Goal: Task Accomplishment & Management: Manage account settings

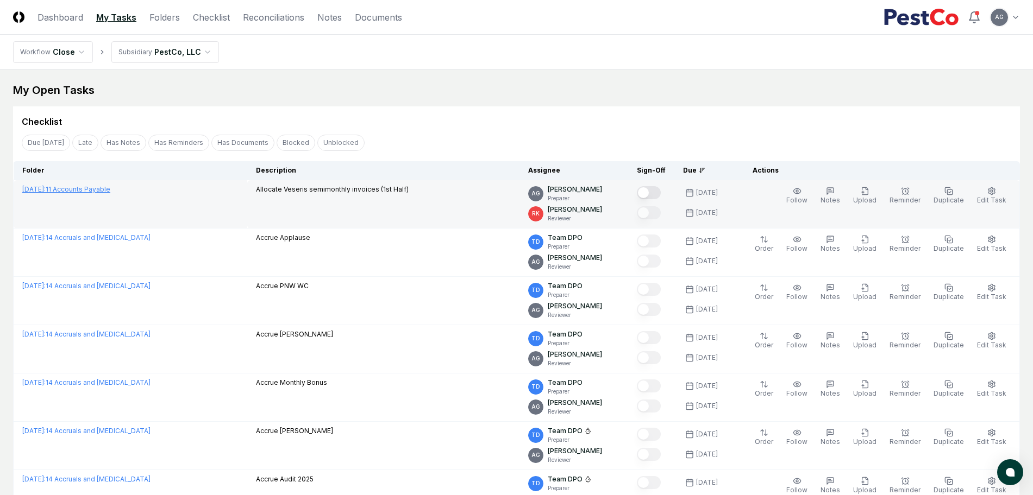
click at [103, 191] on link "September 2025 : 11 Accounts Payable" at bounding box center [66, 189] width 88 height 8
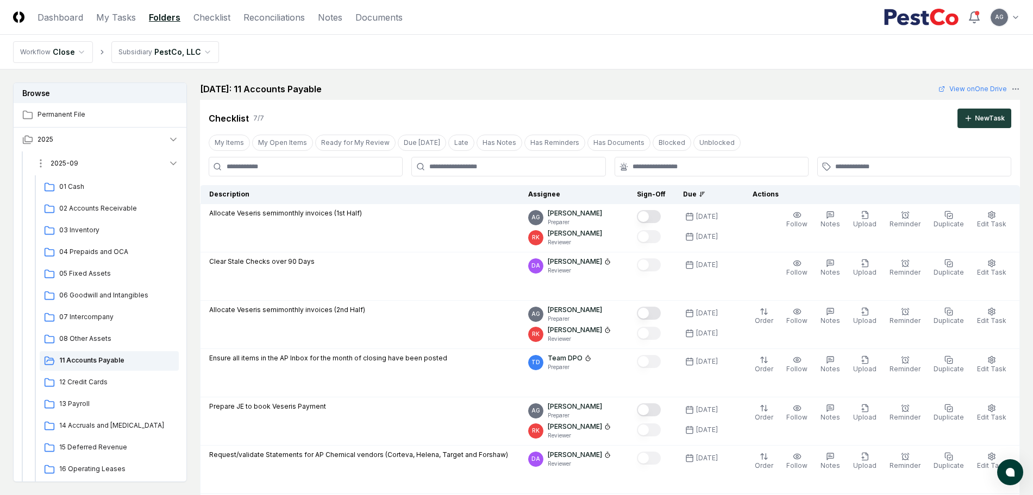
click at [97, 159] on button "2025-09" at bounding box center [107, 164] width 161 height 24
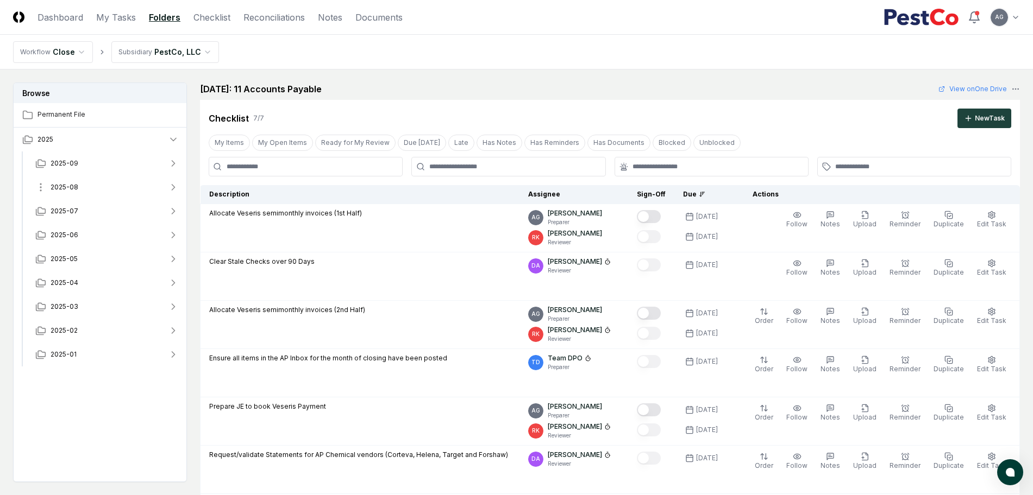
click at [94, 187] on button "2025-08" at bounding box center [107, 187] width 161 height 24
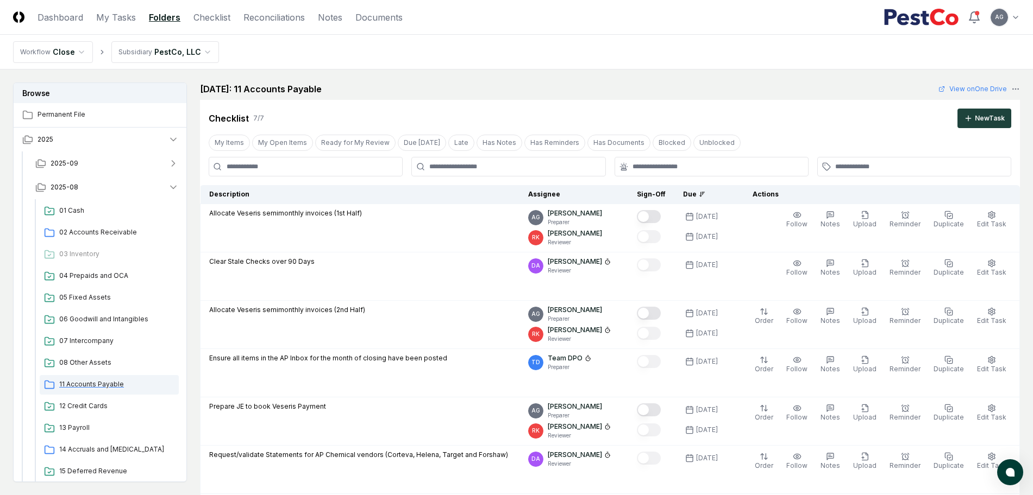
click at [109, 382] on span "11 Accounts Payable" at bounding box center [116, 385] width 115 height 10
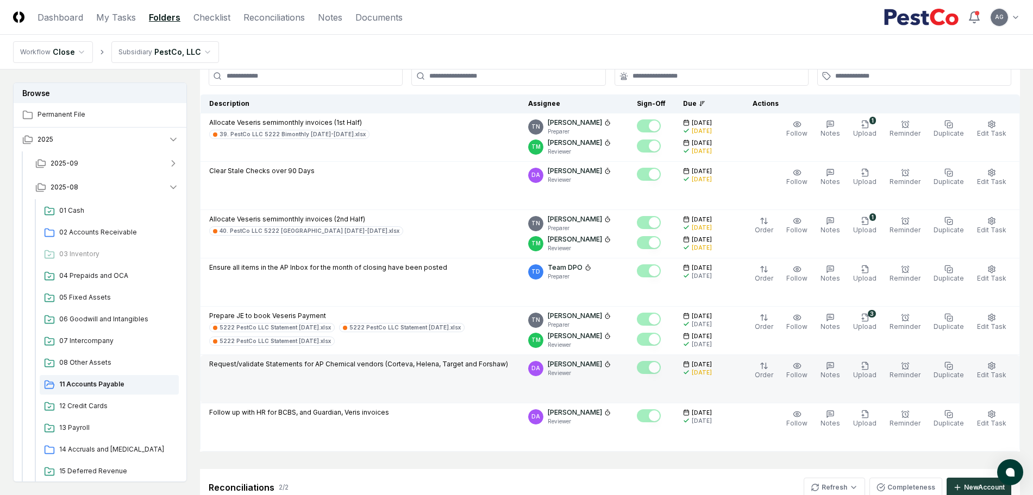
scroll to position [68, 0]
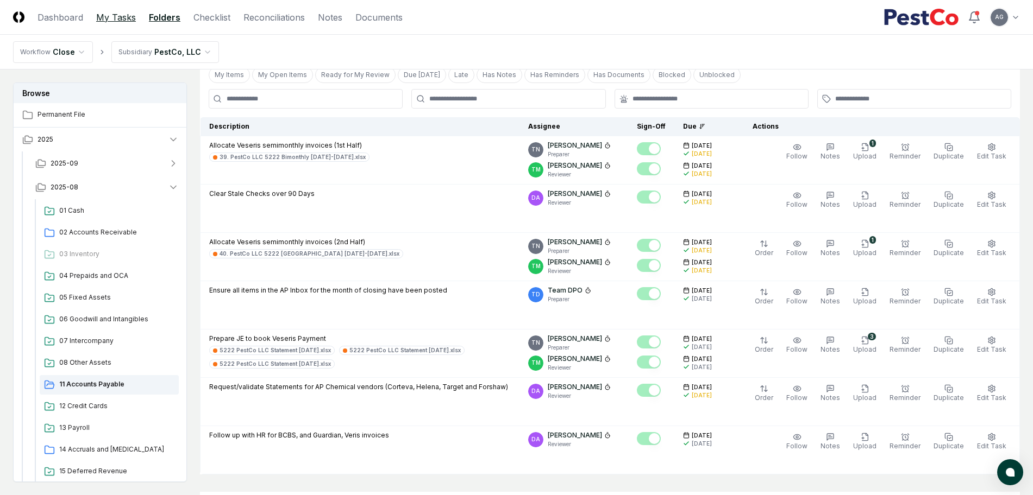
click at [102, 23] on link "My Tasks" at bounding box center [116, 17] width 40 height 13
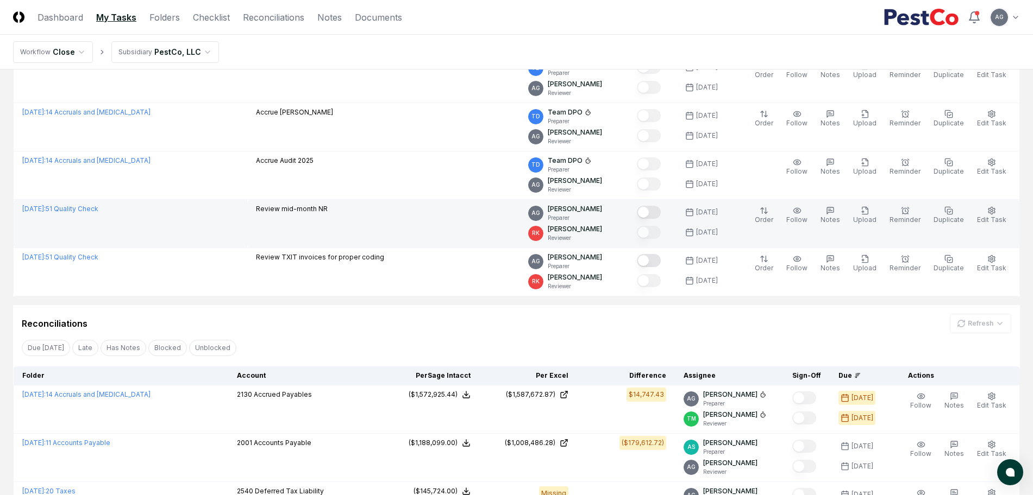
scroll to position [340, 0]
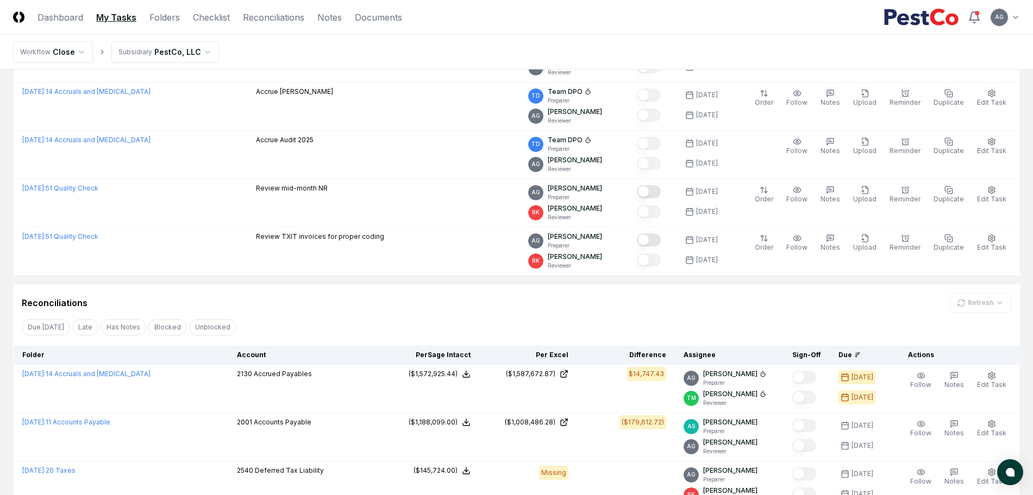
click at [352, 299] on div "Reconciliations Refresh" at bounding box center [516, 303] width 989 height 20
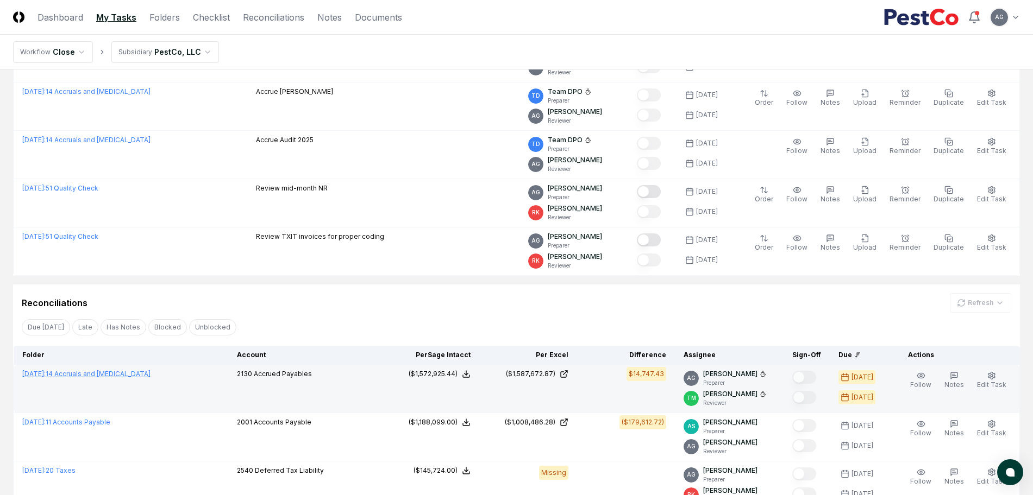
click at [110, 373] on link "August 2025 : 14 Accruals and OCL" at bounding box center [86, 374] width 128 height 8
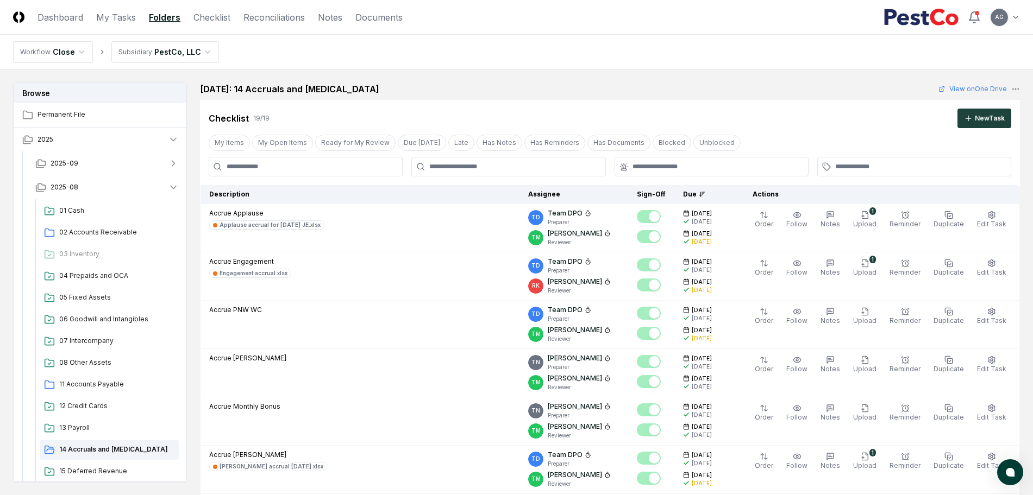
click at [582, 84] on div "August 2025: 14 Accruals and OCL View on One Drive" at bounding box center [610, 89] width 820 height 13
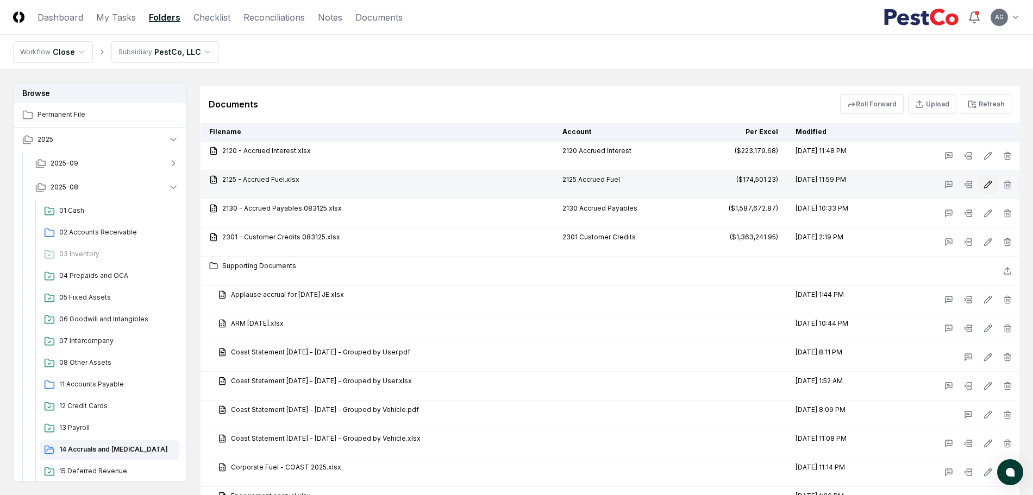
scroll to position [1494, 0]
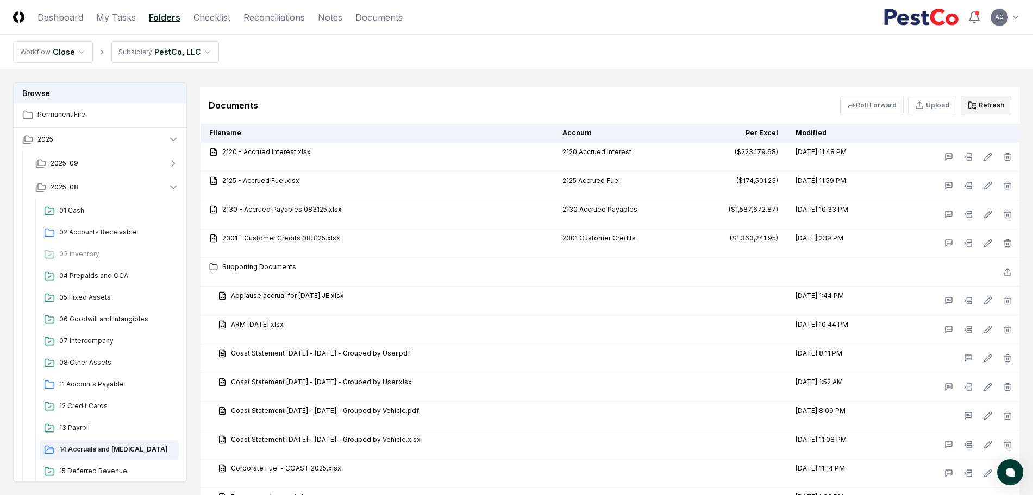
click at [995, 106] on button "Refresh" at bounding box center [986, 106] width 51 height 20
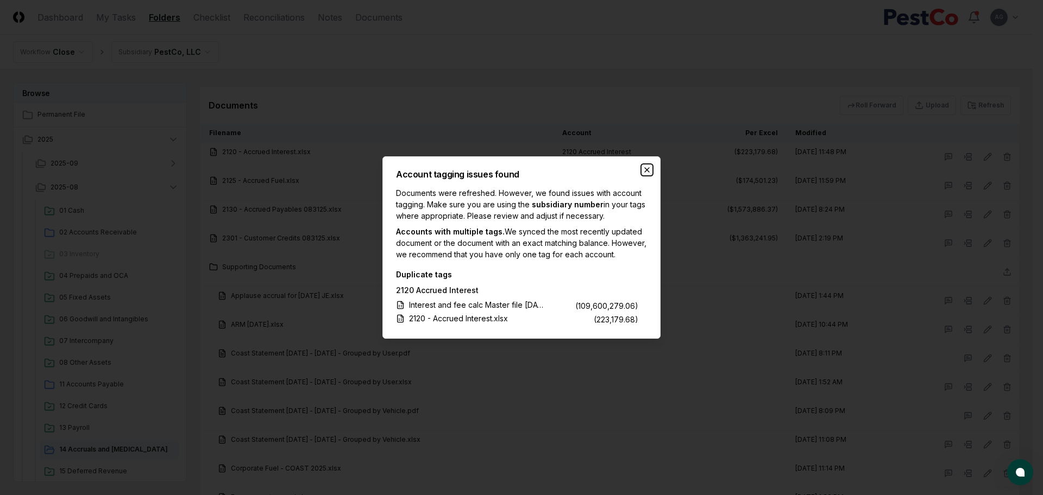
click at [651, 166] on icon "button" at bounding box center [647, 170] width 9 height 9
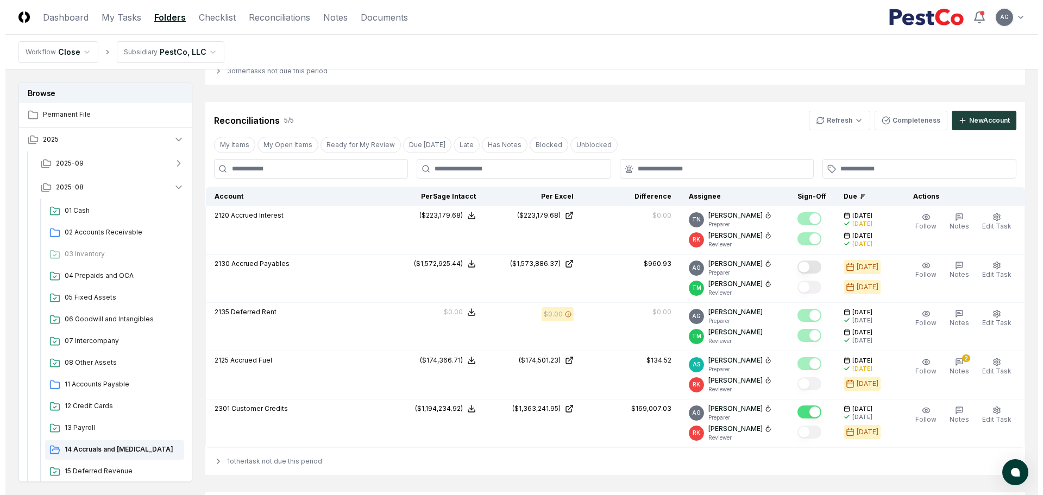
scroll to position [1087, 0]
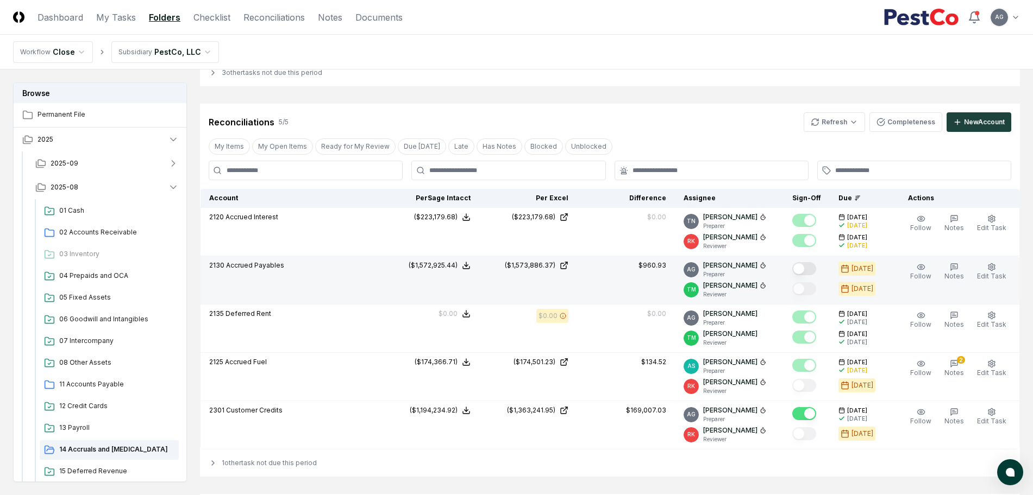
click at [816, 267] on button "Mark complete" at bounding box center [804, 268] width 24 height 13
click at [991, 269] on icon "button" at bounding box center [991, 267] width 9 height 9
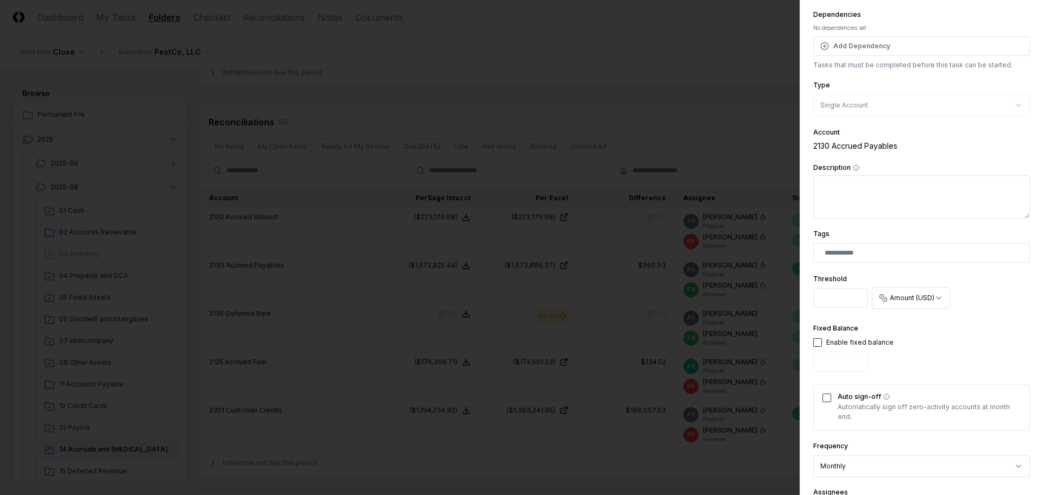
scroll to position [204, 0]
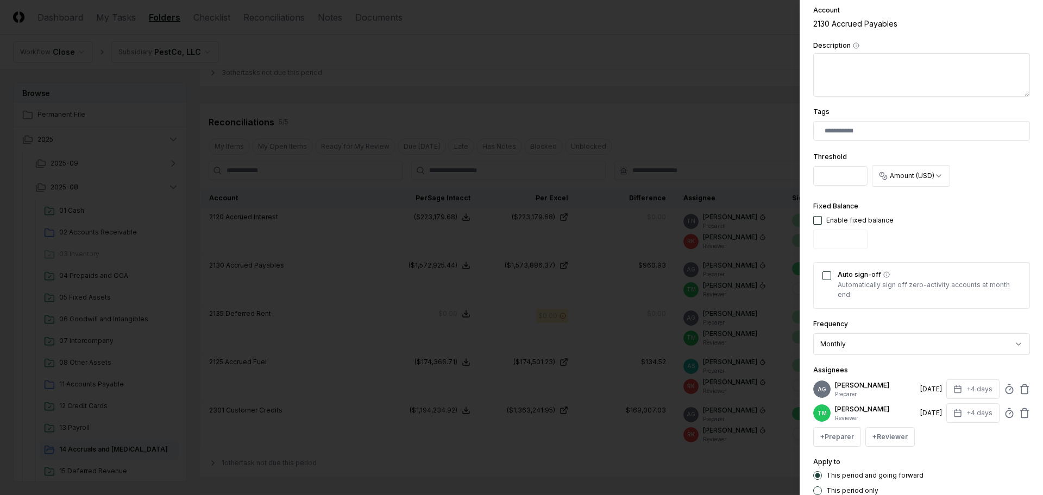
click at [862, 415] on p "[PERSON_NAME]" at bounding box center [875, 410] width 81 height 10
click at [876, 415] on p "[PERSON_NAME]" at bounding box center [875, 410] width 81 height 10
click at [883, 447] on button "+ Reviewer" at bounding box center [889, 438] width 49 height 20
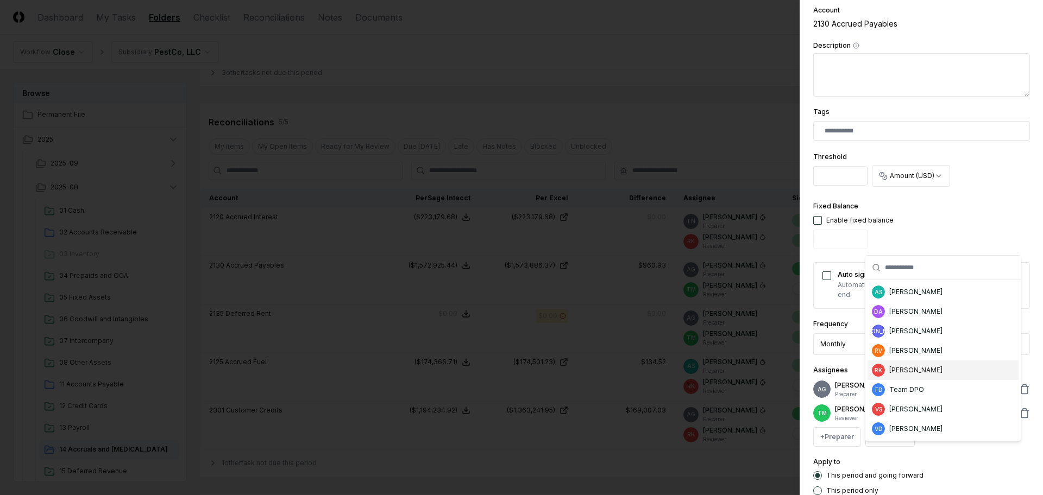
click at [932, 374] on div "RK Ryan Klapper" at bounding box center [943, 371] width 151 height 20
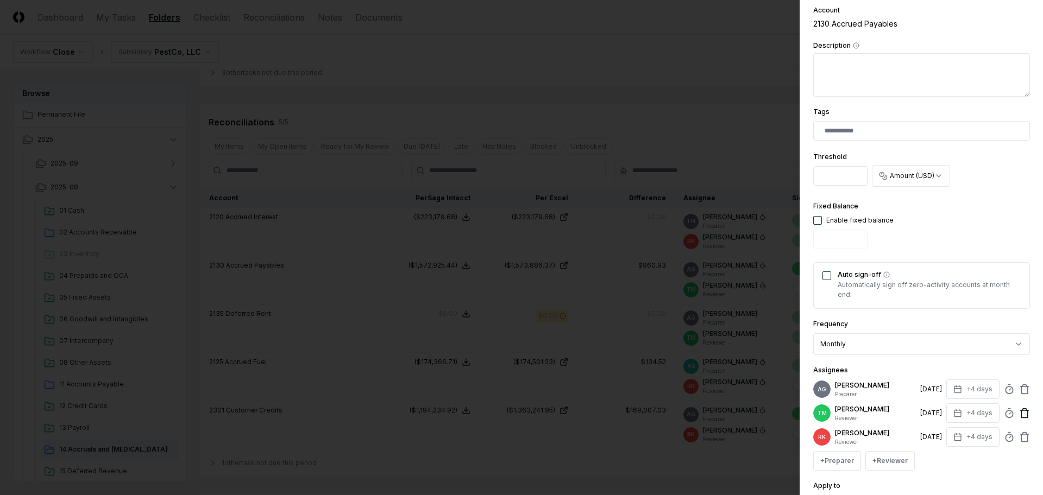
click at [1021, 418] on icon at bounding box center [1024, 414] width 7 height 7
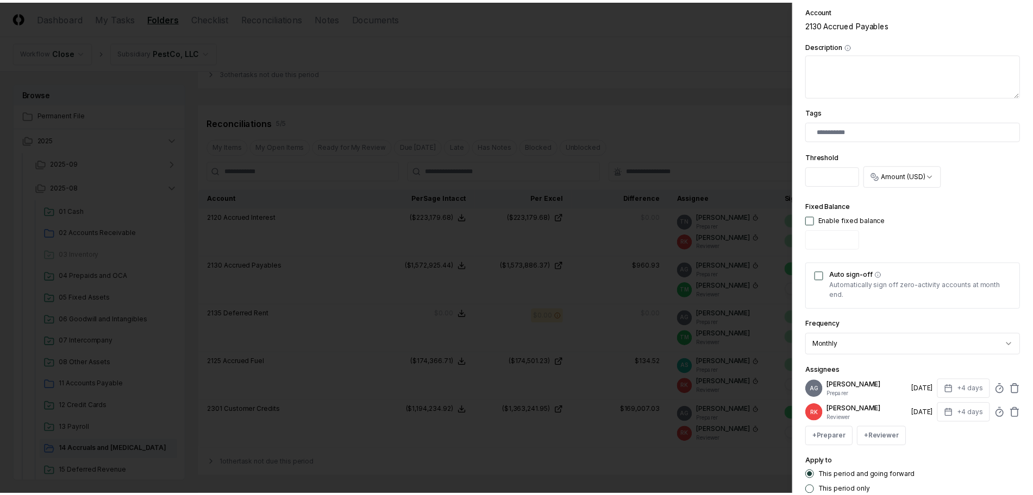
scroll to position [282, 0]
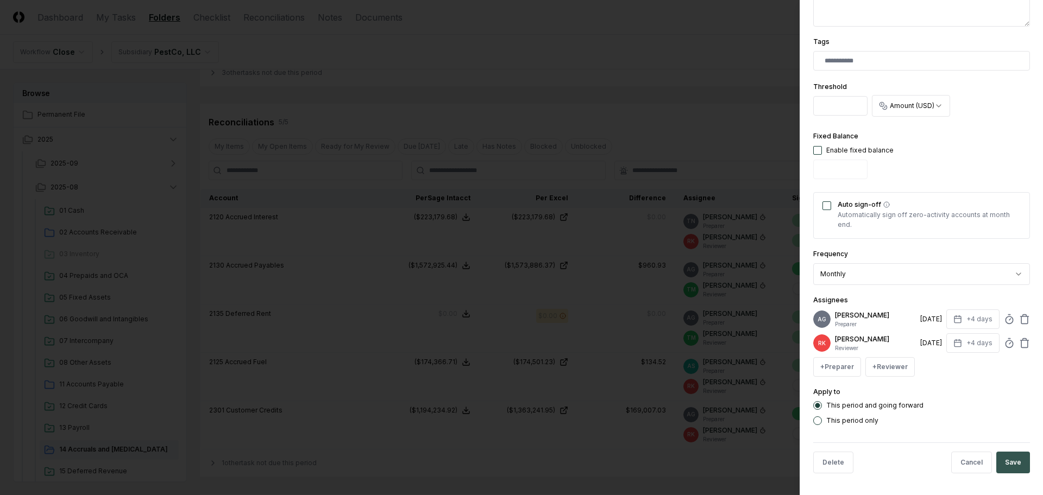
click at [1007, 463] on button "Save" at bounding box center [1013, 463] width 34 height 22
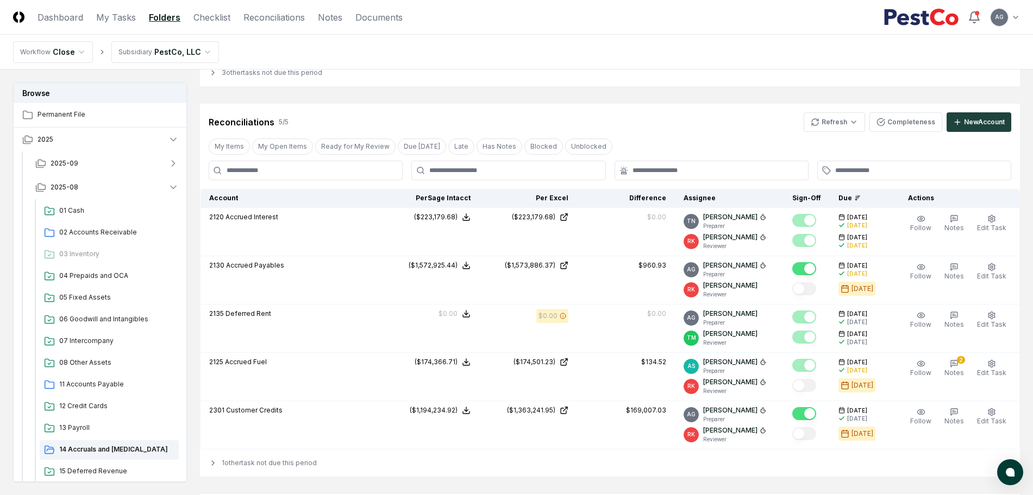
click at [691, 90] on div "Cancel Reassign August 2025: 14 Accruals and OCL View on One Drive Checklist 19…" at bounding box center [610, 32] width 820 height 2073
click at [664, 73] on div "3 other tasks not due this period" at bounding box center [610, 72] width 820 height 27
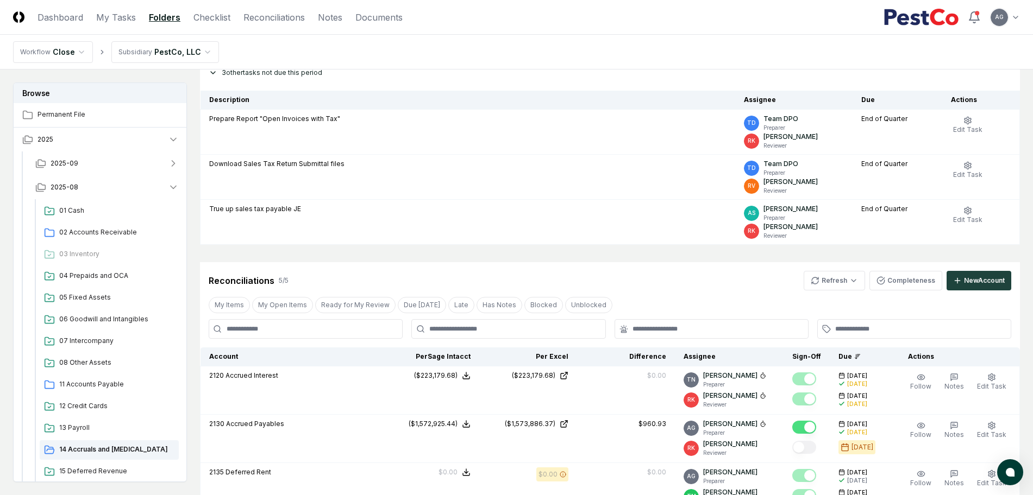
click at [661, 73] on div "3 other tasks not due this period" at bounding box center [610, 72] width 820 height 27
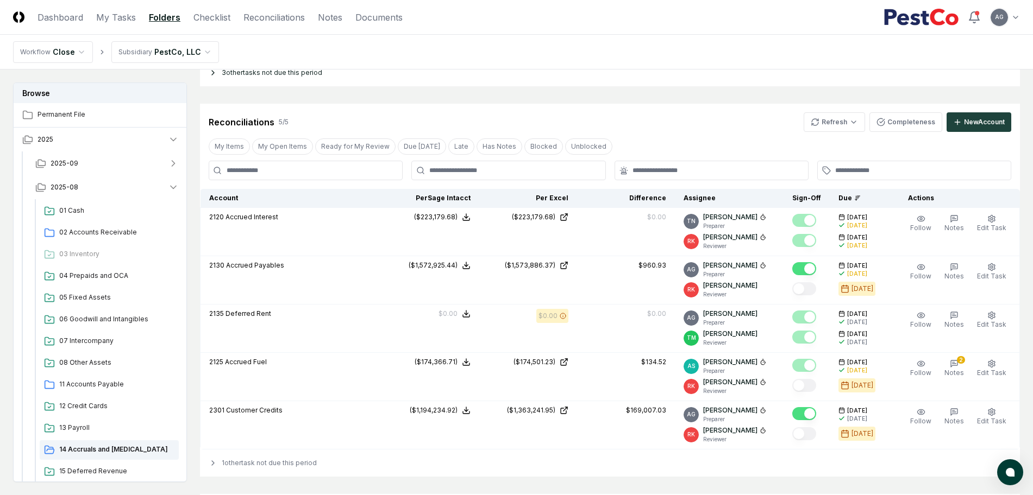
click at [661, 73] on div "3 other tasks not due this period" at bounding box center [610, 72] width 820 height 27
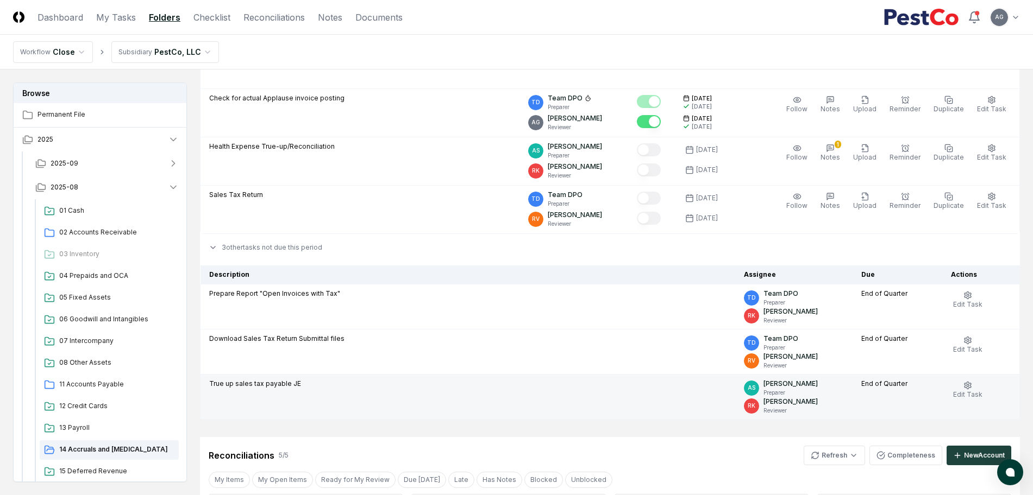
scroll to position [883, 0]
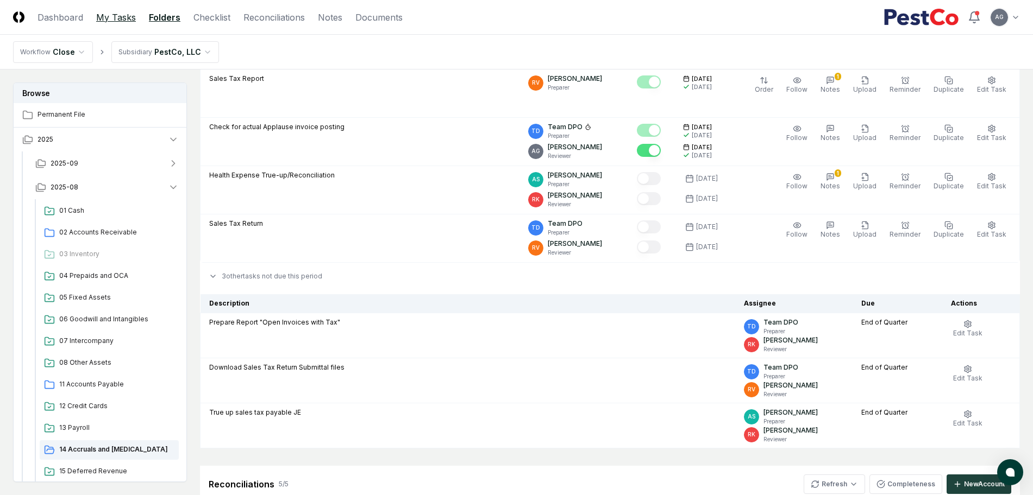
click at [109, 16] on link "My Tasks" at bounding box center [116, 17] width 40 height 13
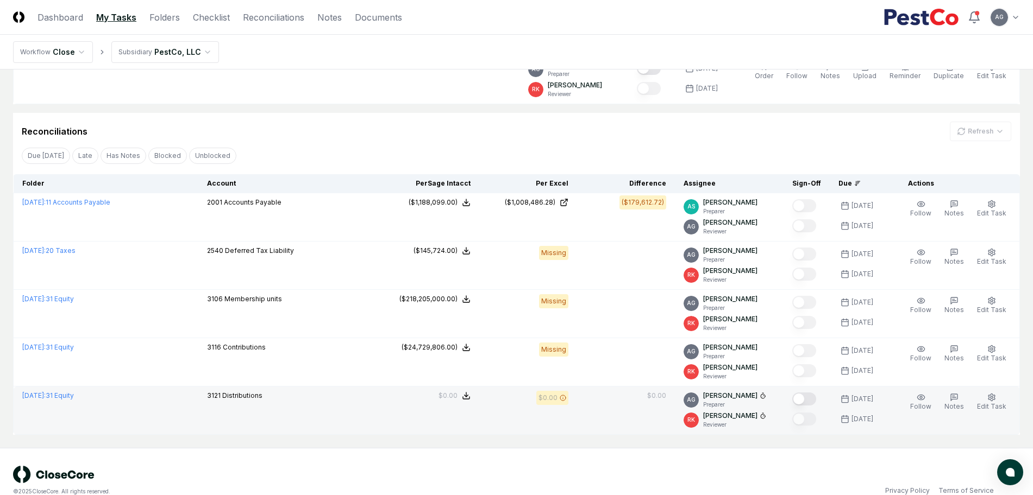
scroll to position [529, 0]
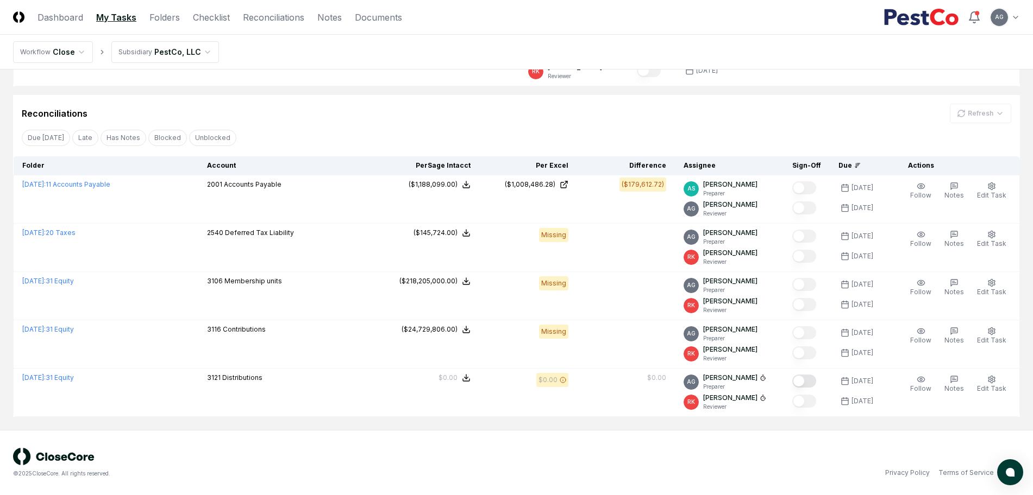
click at [412, 103] on div "Reconciliations Refresh" at bounding box center [516, 109] width 1007 height 28
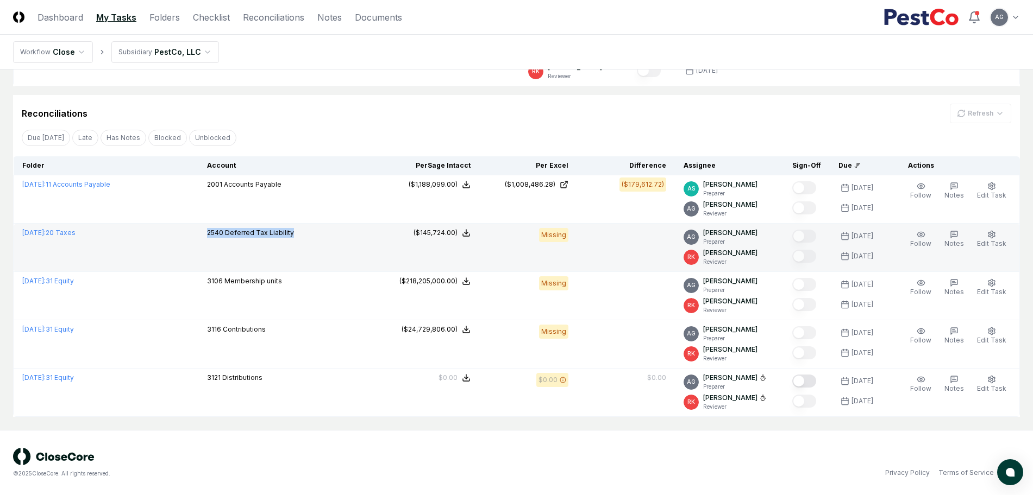
drag, startPoint x: 319, startPoint y: 234, endPoint x: 221, endPoint y: 237, distance: 98.4
click at [221, 237] on td "2540 Deferred Tax Liability" at bounding box center [289, 248] width 183 height 48
copy p "2540 Deferred Tax Liability"
click at [76, 234] on link "September 2025 : 20 Taxes" at bounding box center [48, 233] width 53 height 8
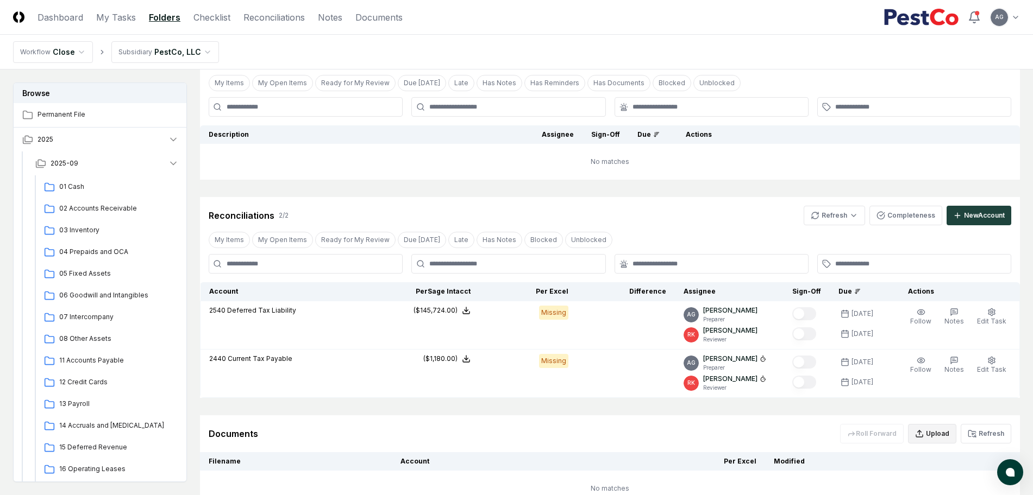
scroll to position [149, 0]
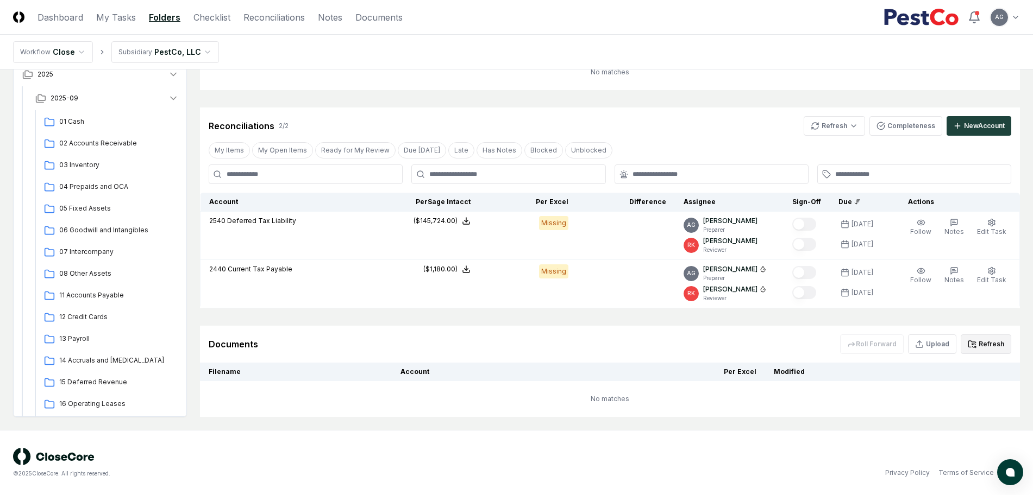
click at [979, 341] on button "Refresh" at bounding box center [986, 345] width 51 height 20
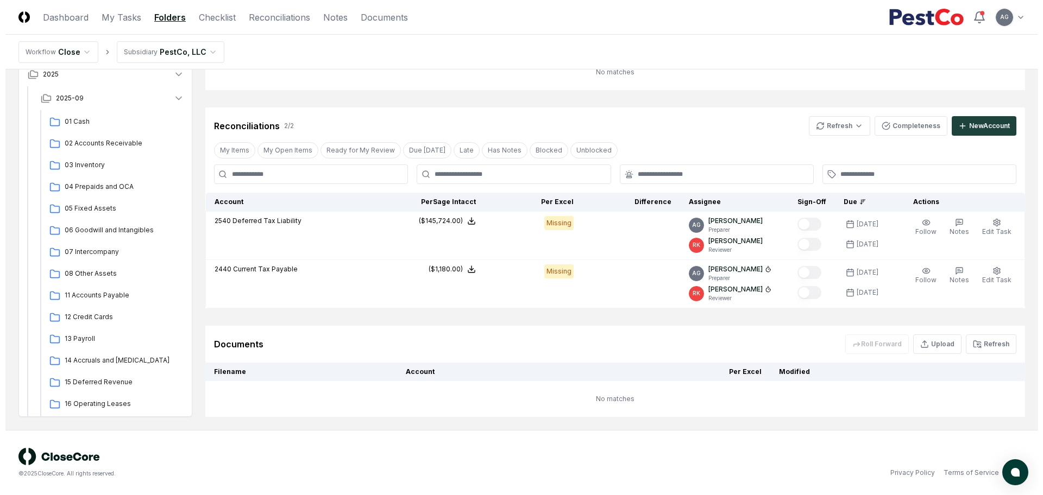
scroll to position [143, 0]
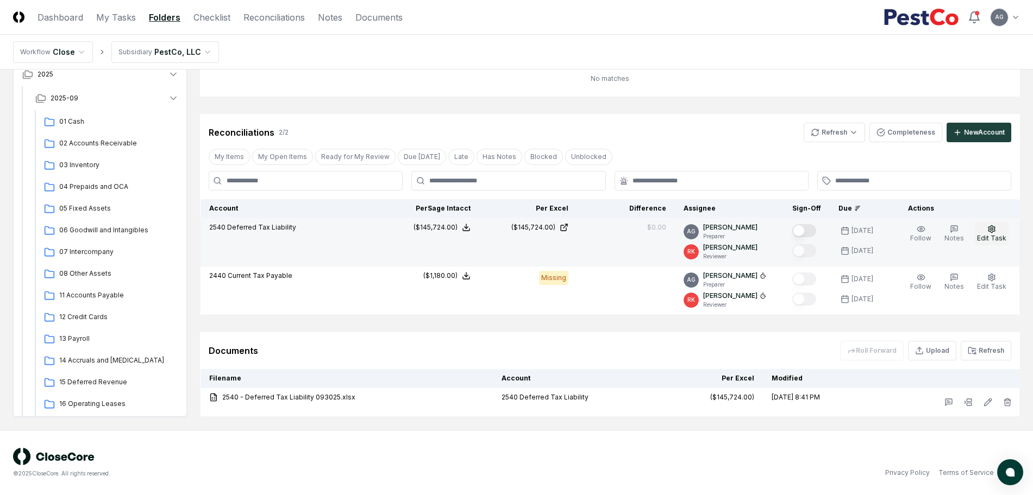
click at [996, 234] on span "Edit Task" at bounding box center [991, 238] width 29 height 8
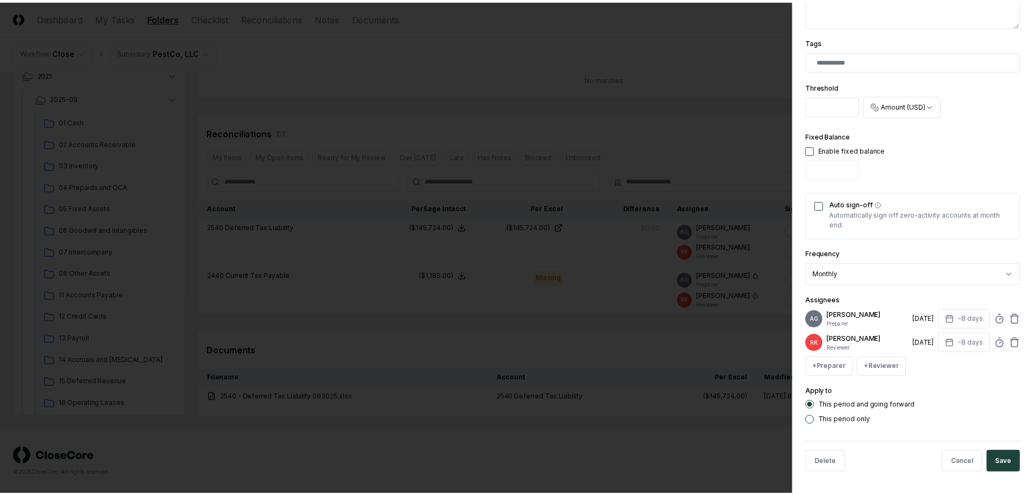
scroll to position [282, 0]
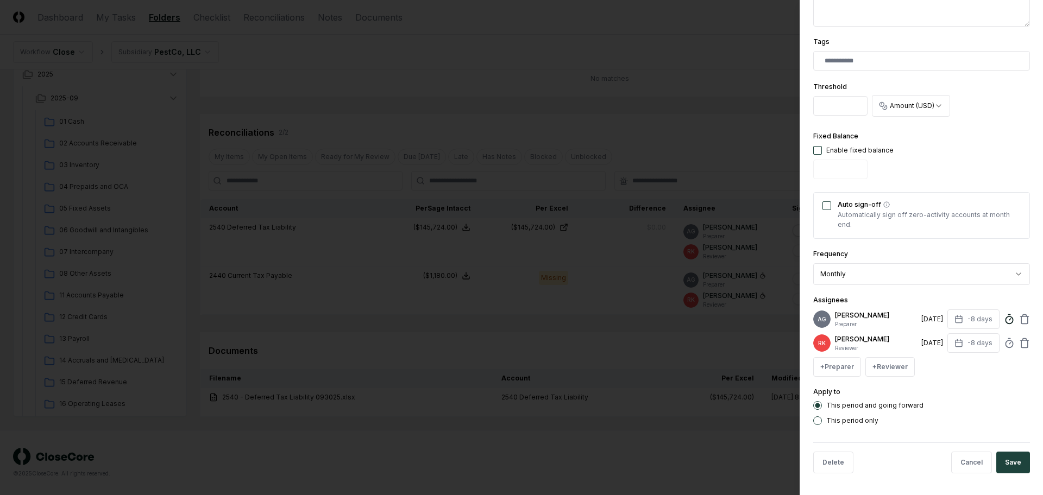
click at [1006, 317] on circle at bounding box center [1009, 320] width 7 height 7
type input "*****"
click at [1011, 456] on button "Save" at bounding box center [1013, 463] width 34 height 22
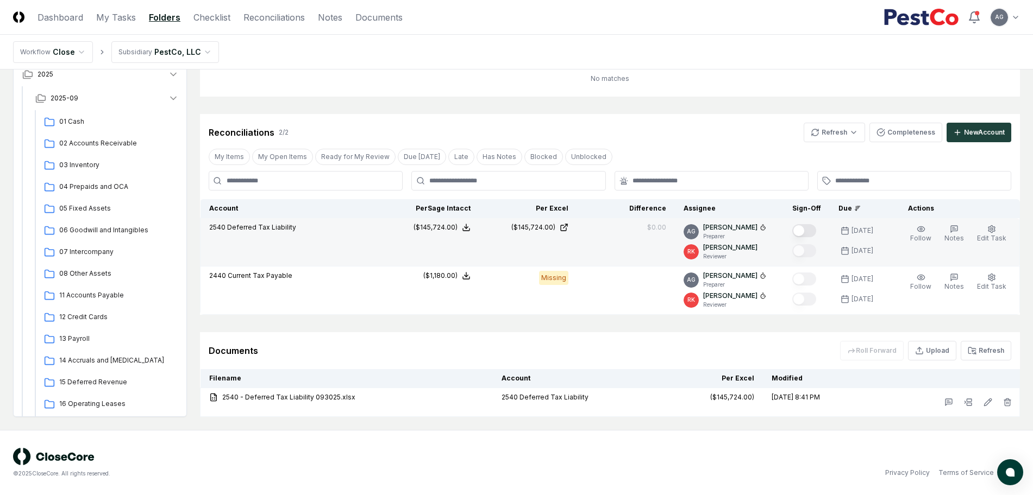
click at [813, 227] on button "Mark complete" at bounding box center [804, 230] width 24 height 13
click at [111, 15] on link "My Tasks" at bounding box center [116, 17] width 40 height 13
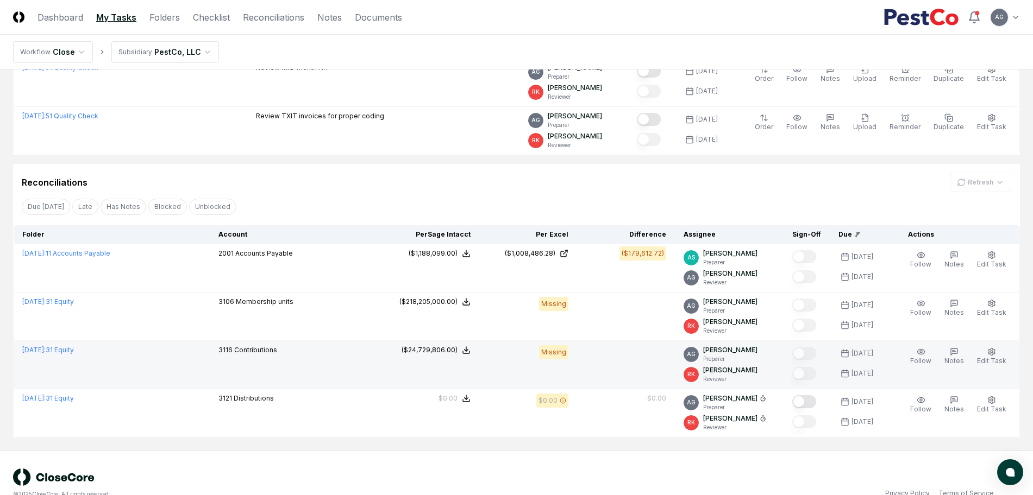
scroll to position [475, 0]
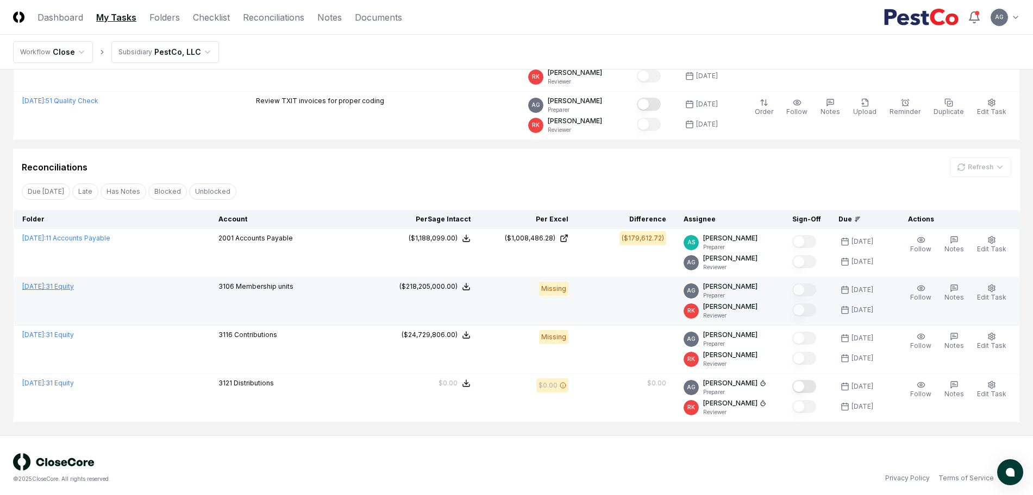
click at [74, 284] on link "September 2025 : 31 Equity" at bounding box center [48, 287] width 52 height 8
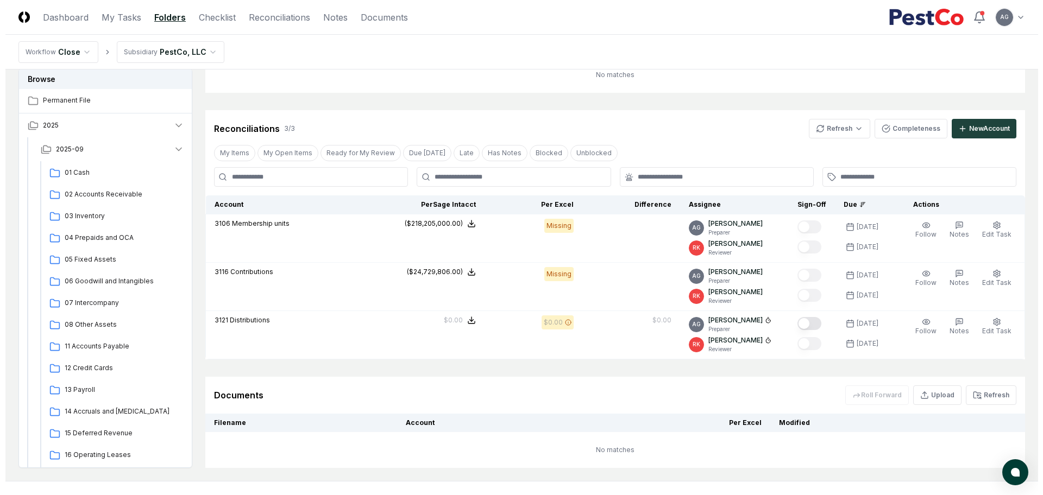
scroll to position [198, 0]
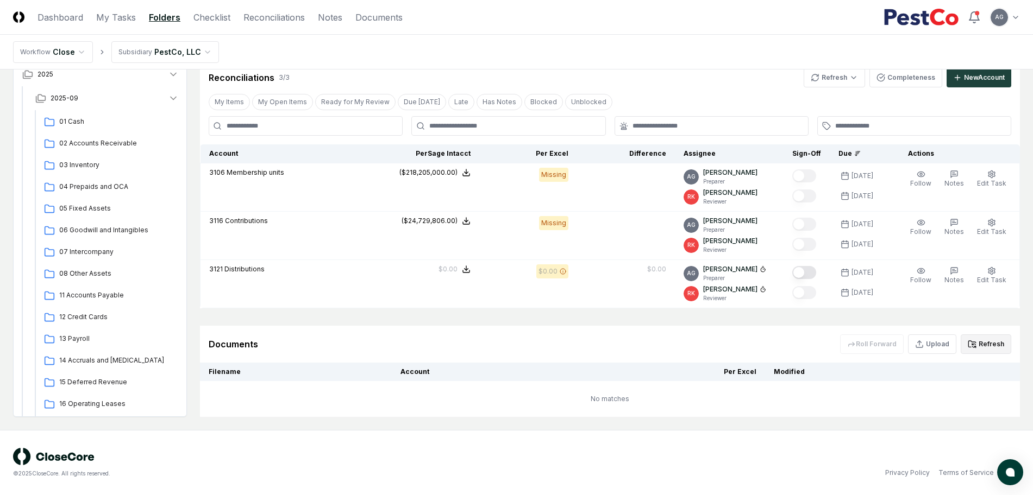
click at [976, 345] on icon at bounding box center [972, 344] width 9 height 9
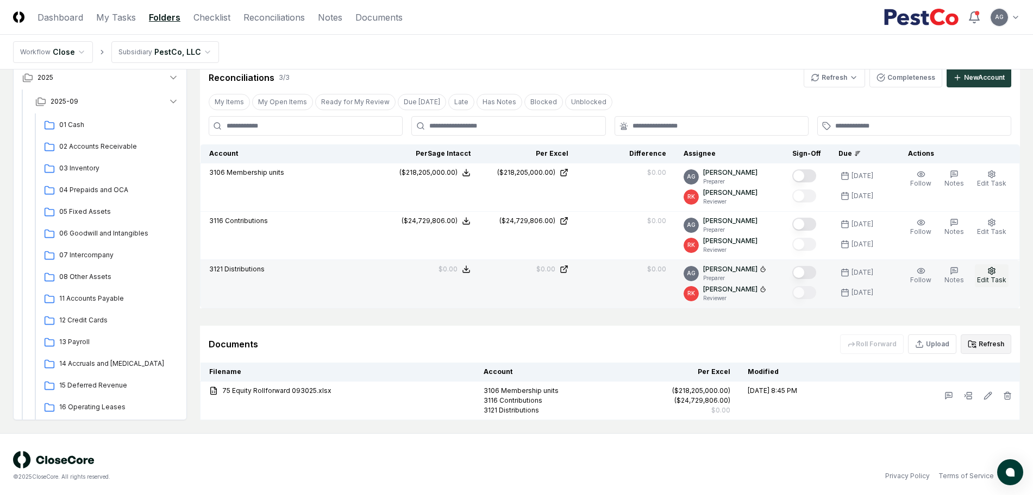
click at [994, 276] on span "Edit Task" at bounding box center [991, 280] width 29 height 8
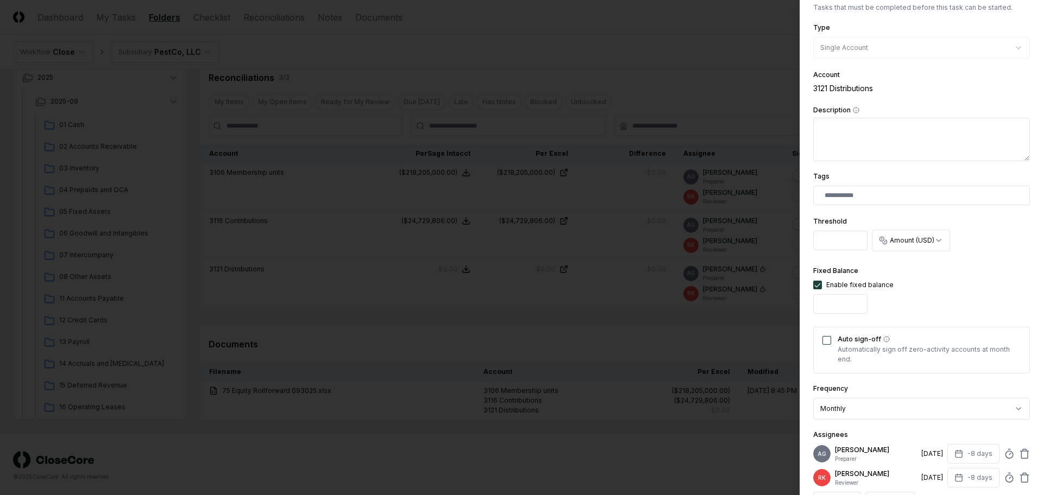
scroll to position [272, 0]
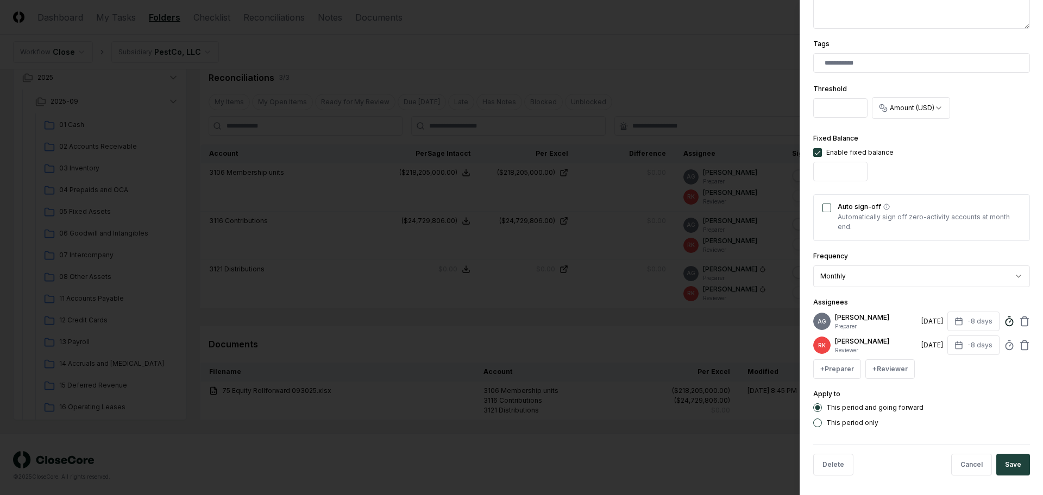
click at [1004, 322] on icon at bounding box center [1009, 321] width 11 height 11
type input "*****"
click at [1003, 475] on button "Save" at bounding box center [1013, 465] width 34 height 22
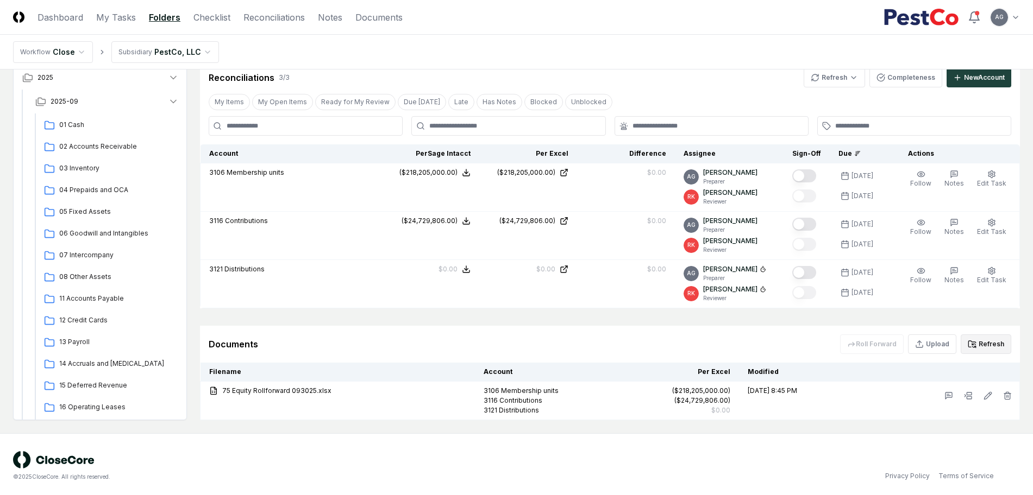
click at [751, 462] on div "© 2025 CloseCore. All rights reserved. Privacy Policy Terms of Service" at bounding box center [516, 466] width 1007 height 30
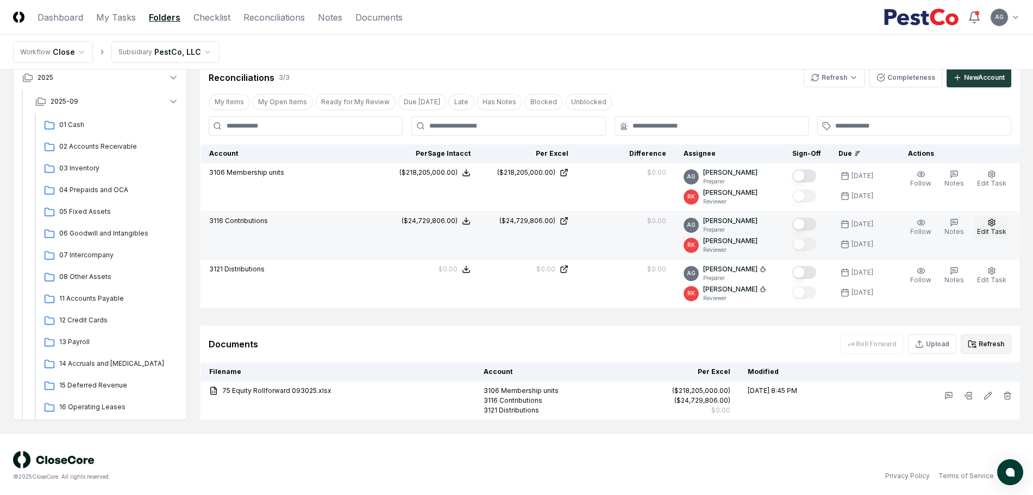
click at [990, 223] on icon "button" at bounding box center [991, 222] width 7 height 7
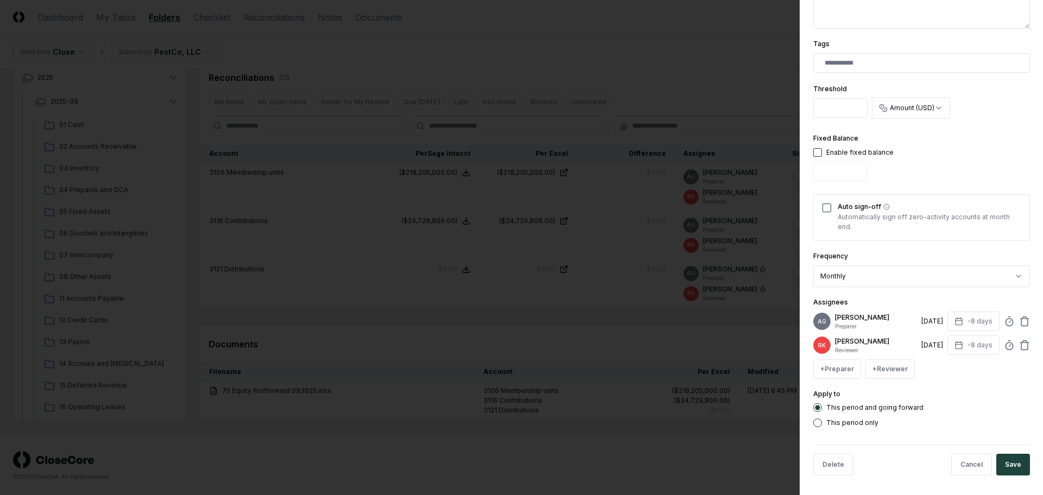
scroll to position [282, 0]
click at [1004, 316] on icon at bounding box center [1009, 319] width 11 height 11
type input "*****"
click at [1012, 463] on button "Save" at bounding box center [1013, 463] width 34 height 22
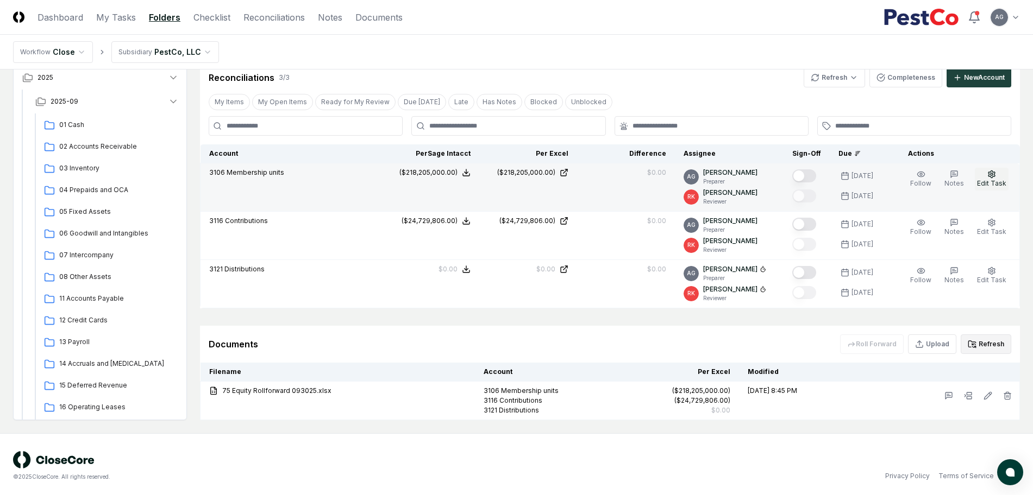
click at [989, 180] on span "Edit Task" at bounding box center [991, 183] width 29 height 8
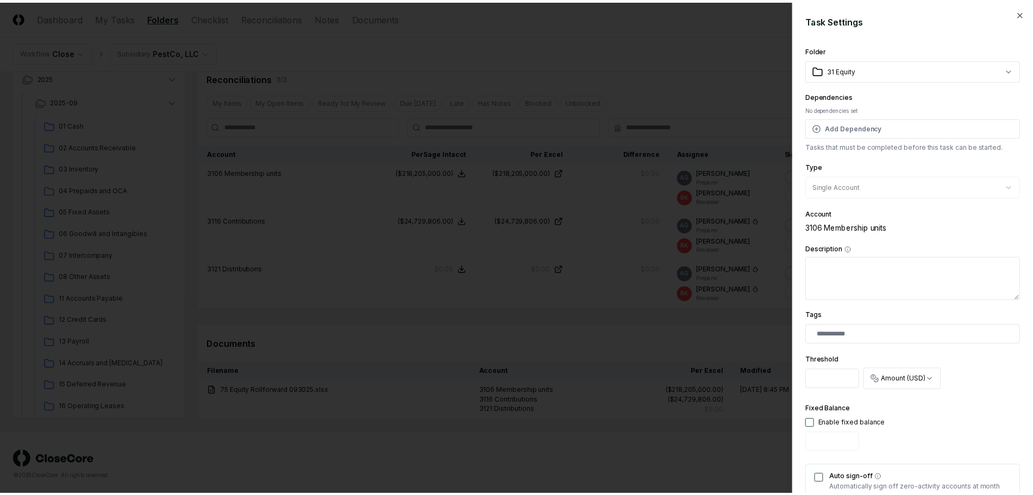
scroll to position [272, 0]
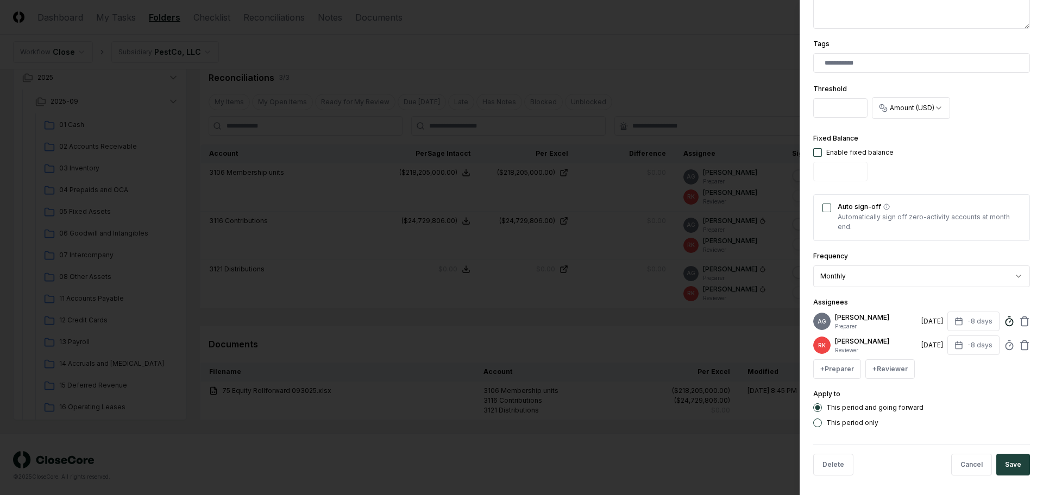
click at [1004, 326] on icon at bounding box center [1009, 321] width 11 height 11
type input "*****"
click at [1005, 471] on button "Save" at bounding box center [1013, 465] width 34 height 22
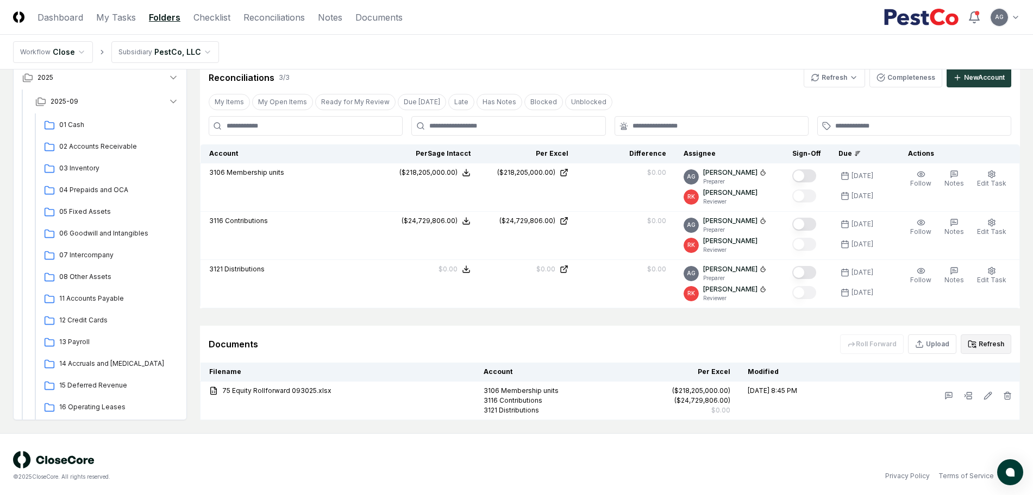
click at [664, 465] on div "© 2025 CloseCore. All rights reserved. Privacy Policy Terms of Service" at bounding box center [516, 466] width 1007 height 30
click at [576, 315] on div "Cancel Reassign September 2025: 31 Equity View on One Drive Checklist 0 / 0 New…" at bounding box center [610, 153] width 820 height 536
click at [124, 14] on link "My Tasks" at bounding box center [116, 17] width 40 height 13
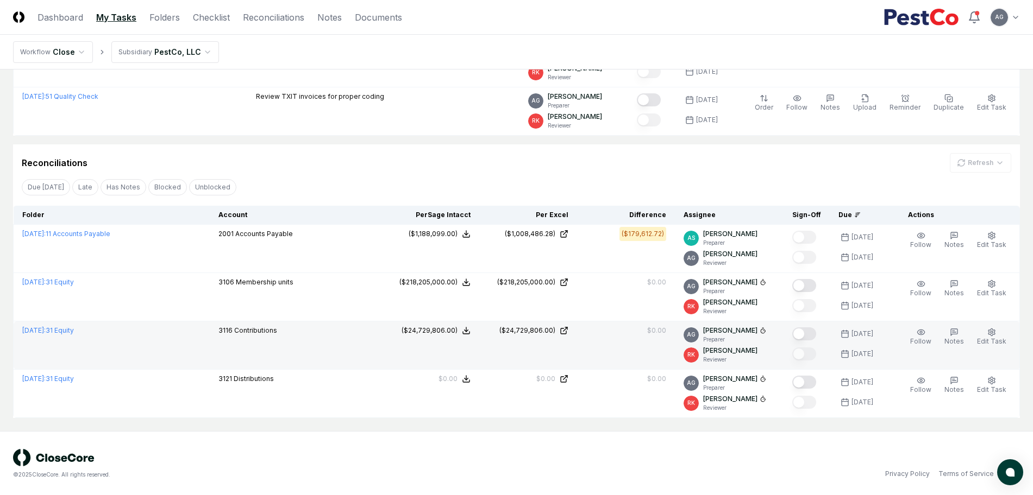
scroll to position [481, 0]
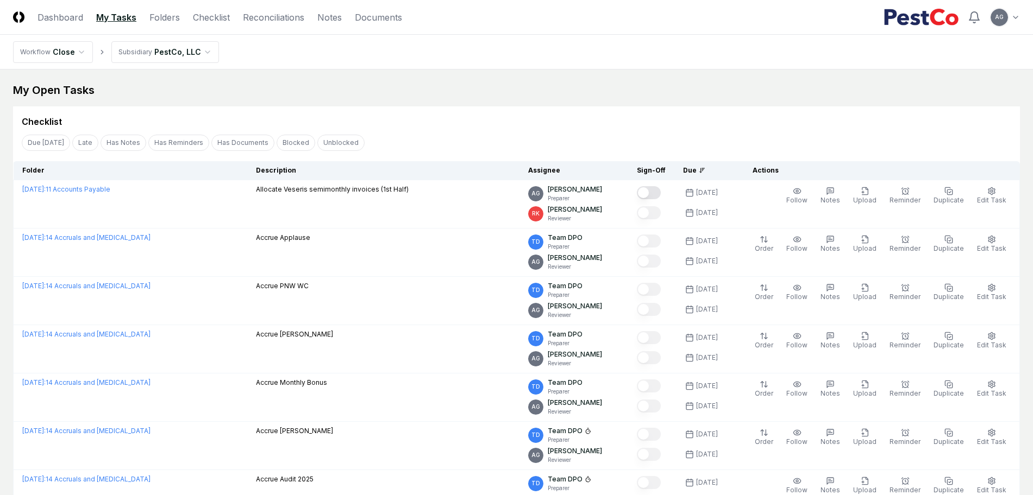
scroll to position [529, 0]
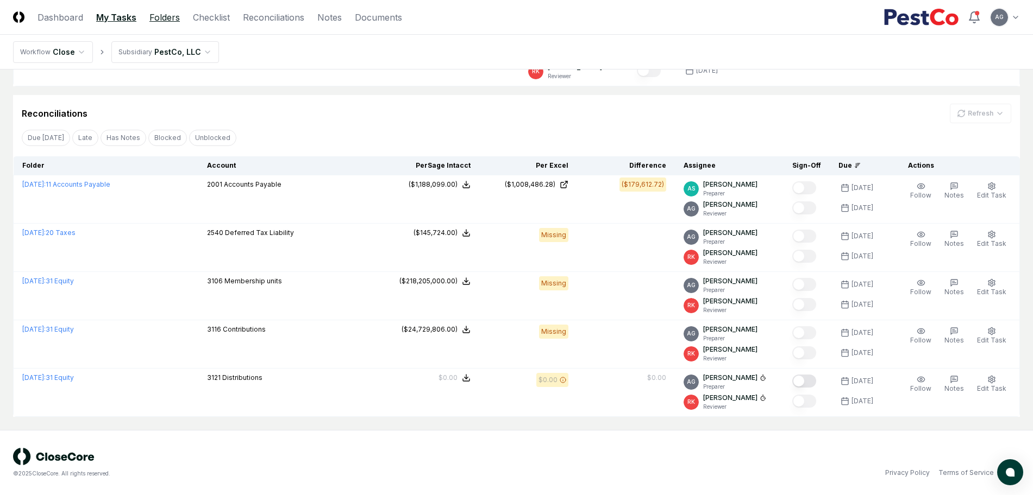
click at [174, 20] on link "Folders" at bounding box center [164, 17] width 30 height 13
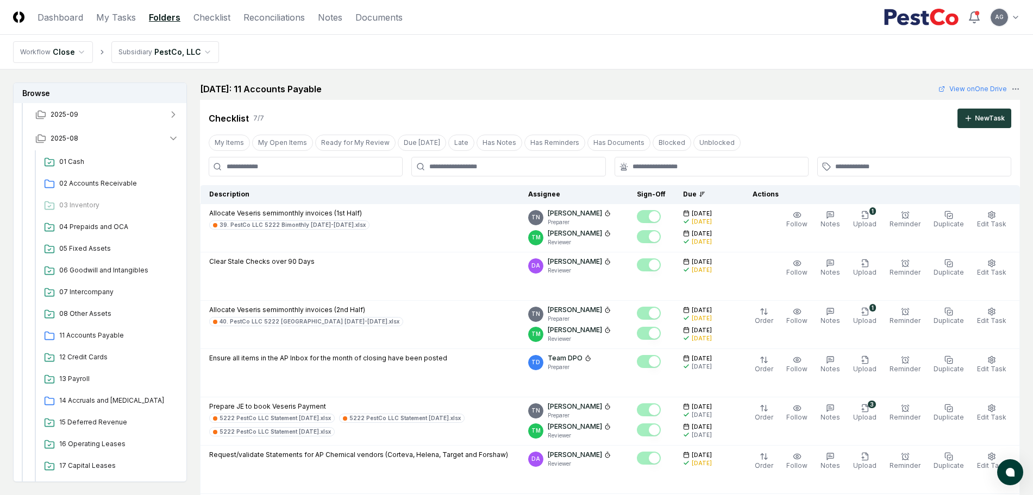
scroll to position [204, 0]
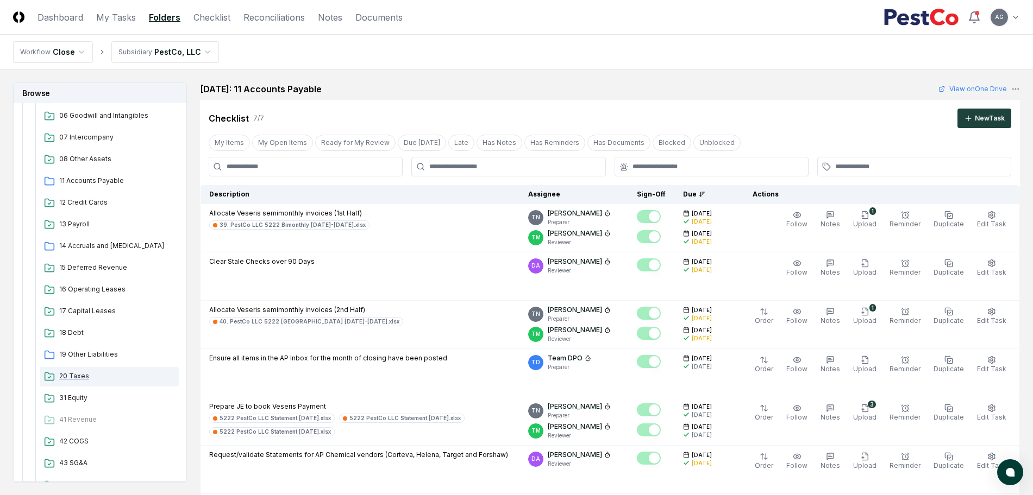
click at [83, 377] on span "20 Taxes" at bounding box center [116, 377] width 115 height 10
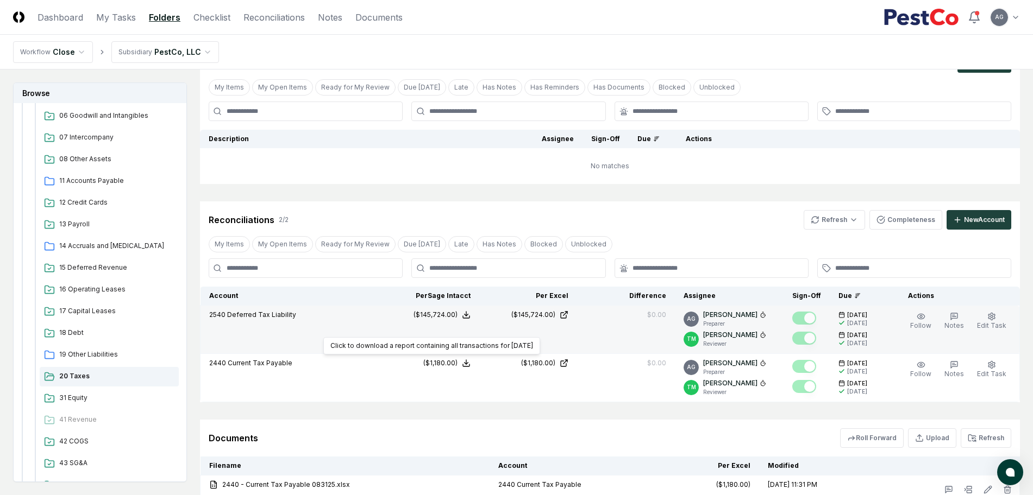
scroll to position [136, 0]
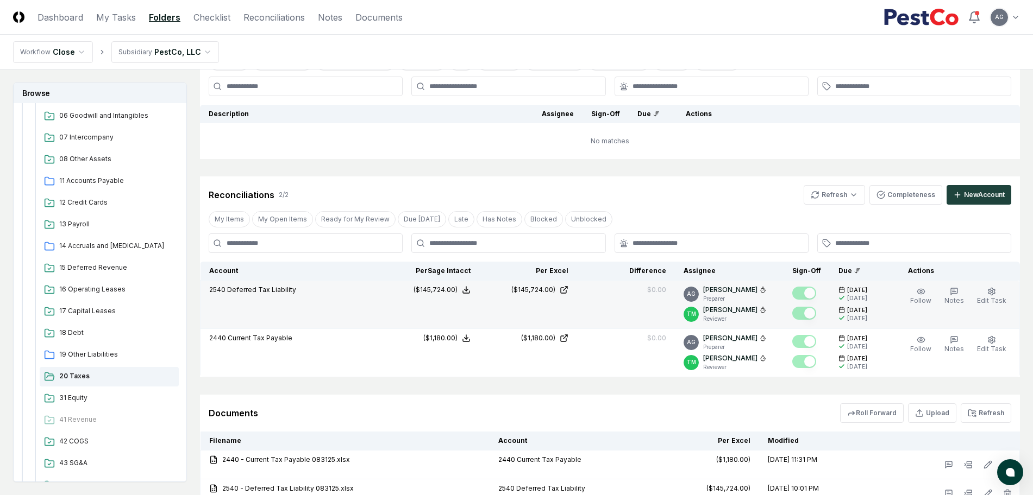
click at [766, 290] on icon at bounding box center [763, 290] width 7 height 7
click at [766, 291] on icon at bounding box center [763, 290] width 7 height 7
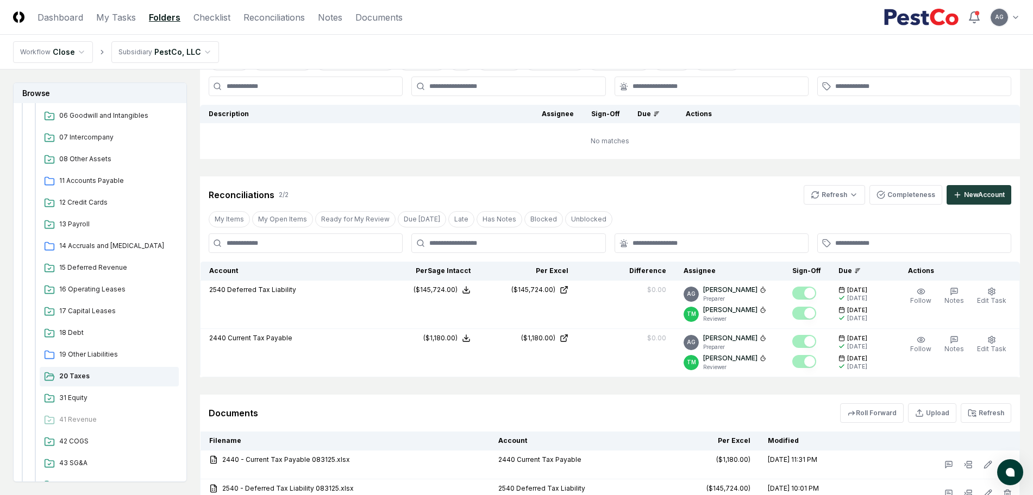
click at [742, 206] on div "Reconciliations 2 / 2 Refresh Completeness New Account My Items My Open Items R…" at bounding box center [610, 277] width 820 height 201
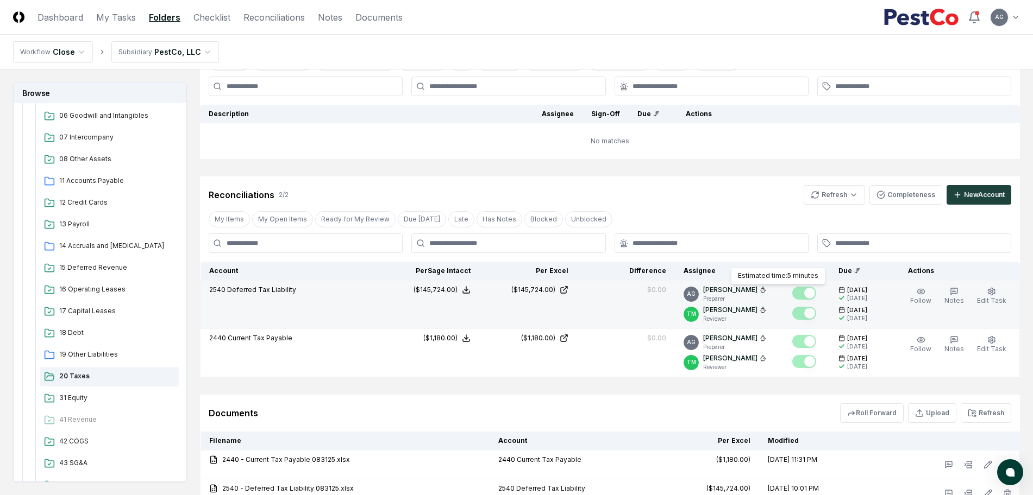
click at [766, 288] on icon at bounding box center [763, 290] width 7 height 7
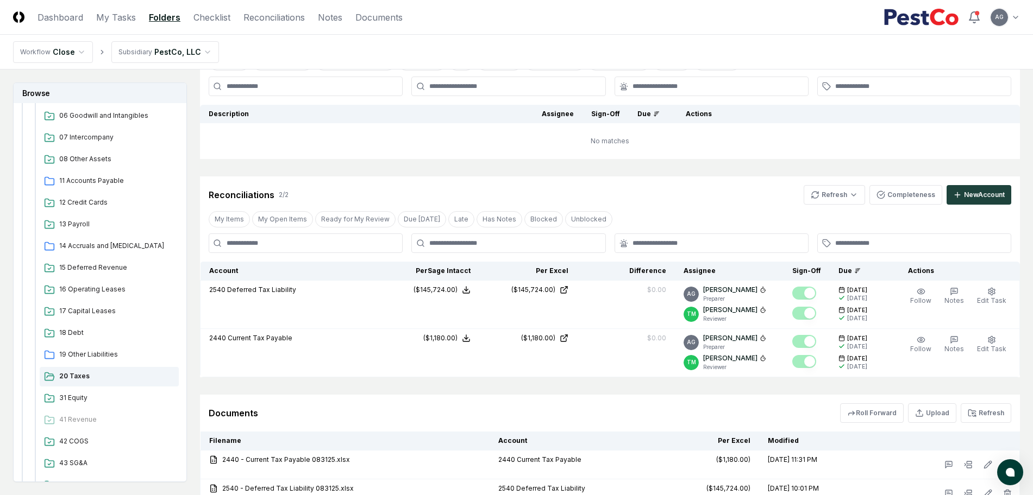
click at [587, 184] on div "Reconciliations 2 / 2 Refresh Completeness New Account" at bounding box center [610, 191] width 820 height 28
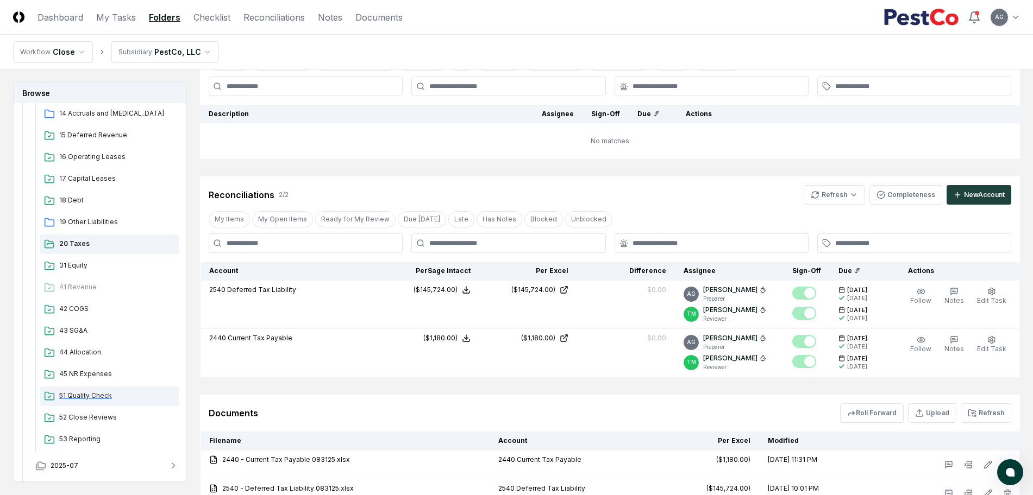
scroll to position [340, 0]
click at [80, 266] on span "31 Equity" at bounding box center [116, 263] width 115 height 10
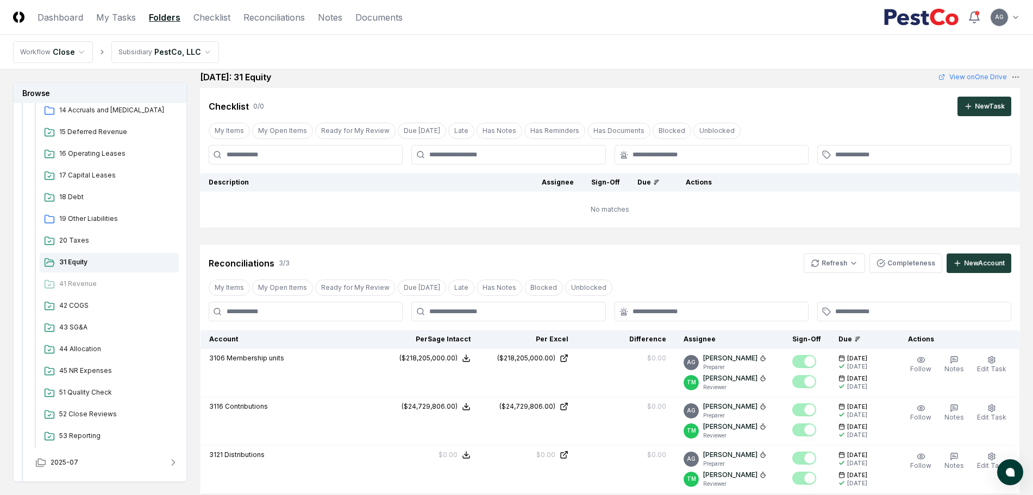
scroll to position [204, 0]
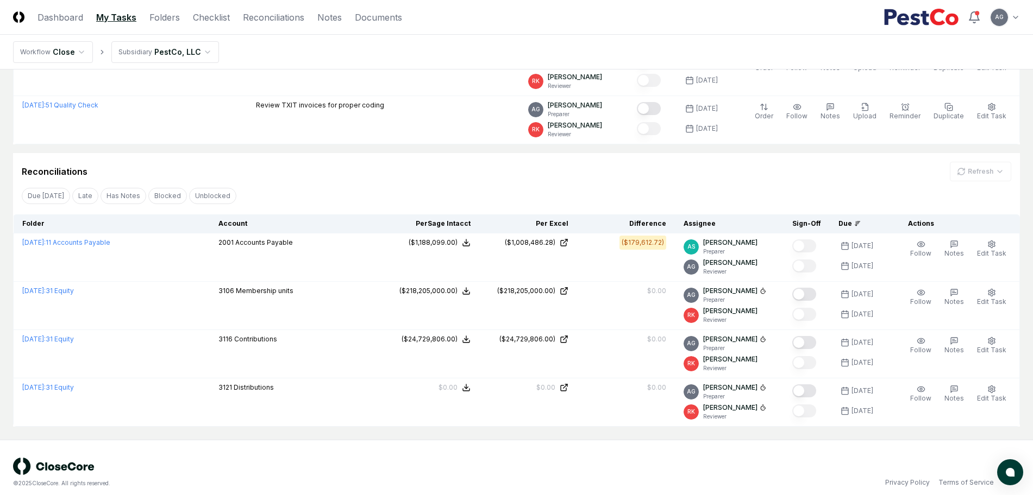
scroll to position [481, 0]
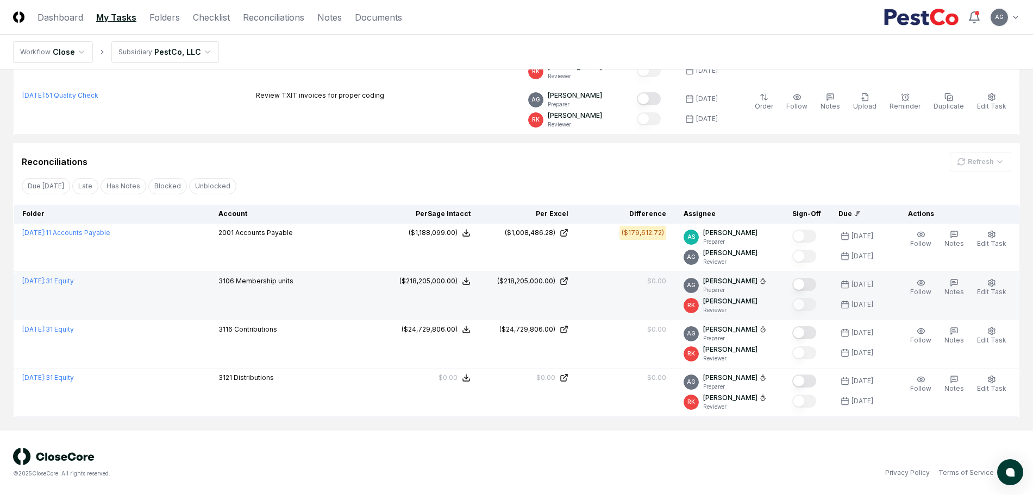
click at [814, 285] on button "Mark complete" at bounding box center [804, 284] width 24 height 13
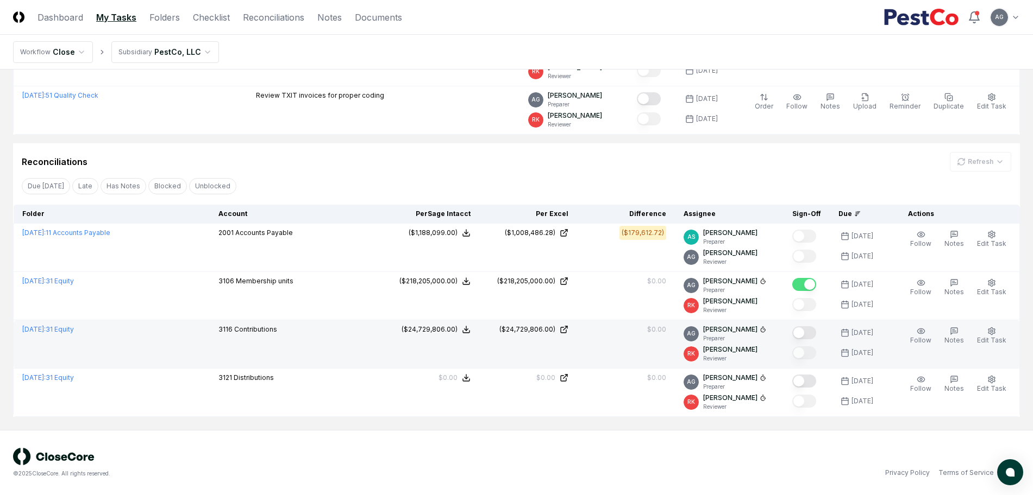
click at [814, 331] on button "Mark complete" at bounding box center [804, 333] width 24 height 13
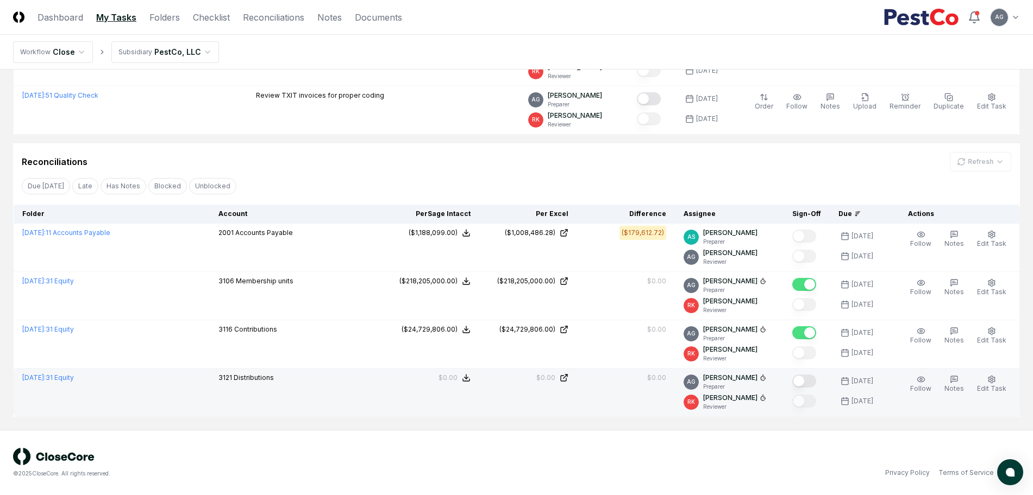
click at [816, 376] on button "Mark complete" at bounding box center [804, 381] width 24 height 13
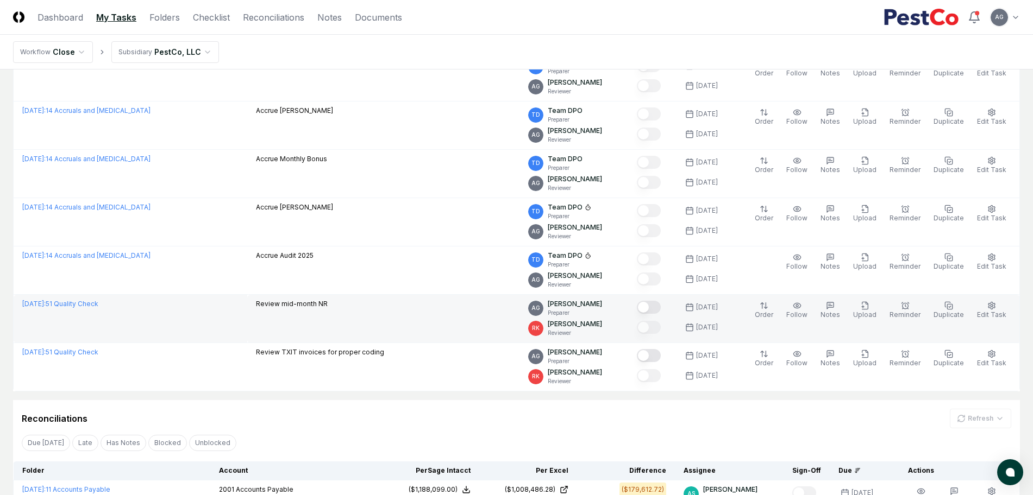
scroll to position [200, 0]
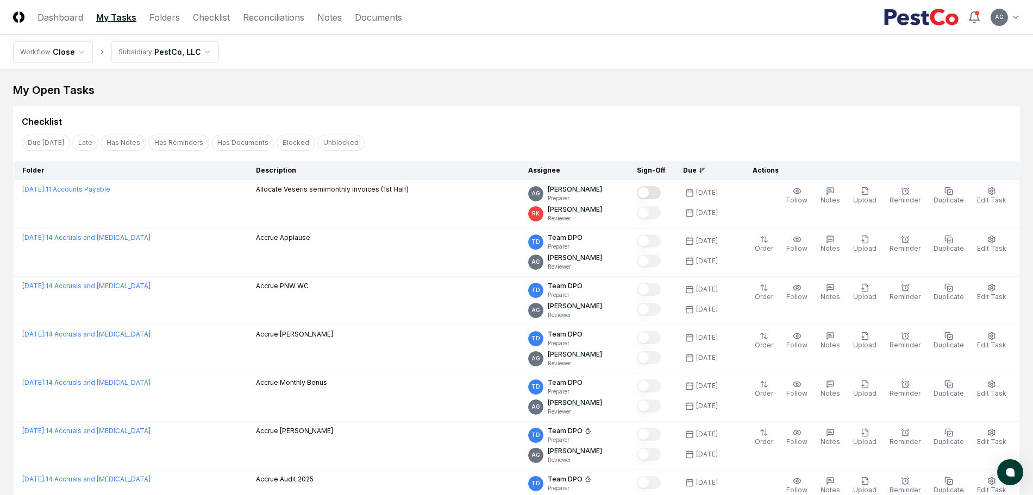
scroll to position [200, 0]
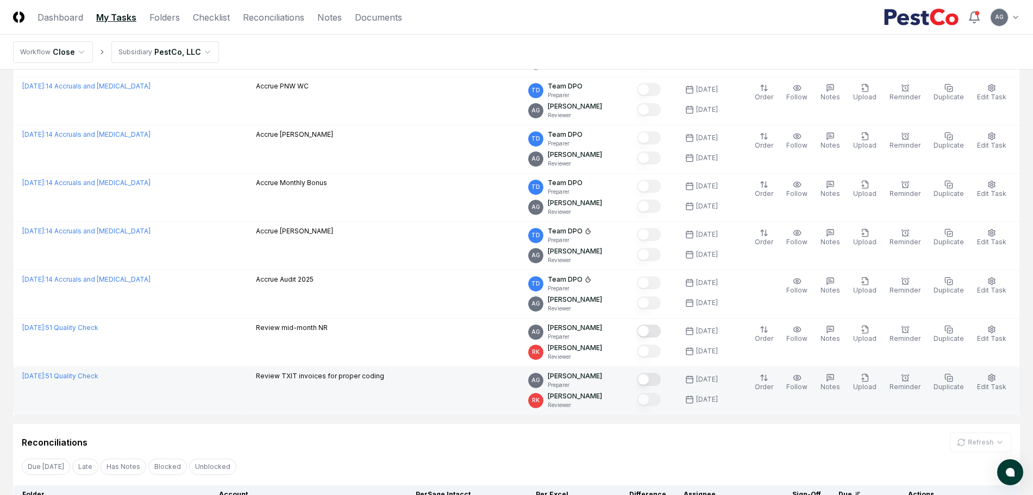
scroll to position [336, 0]
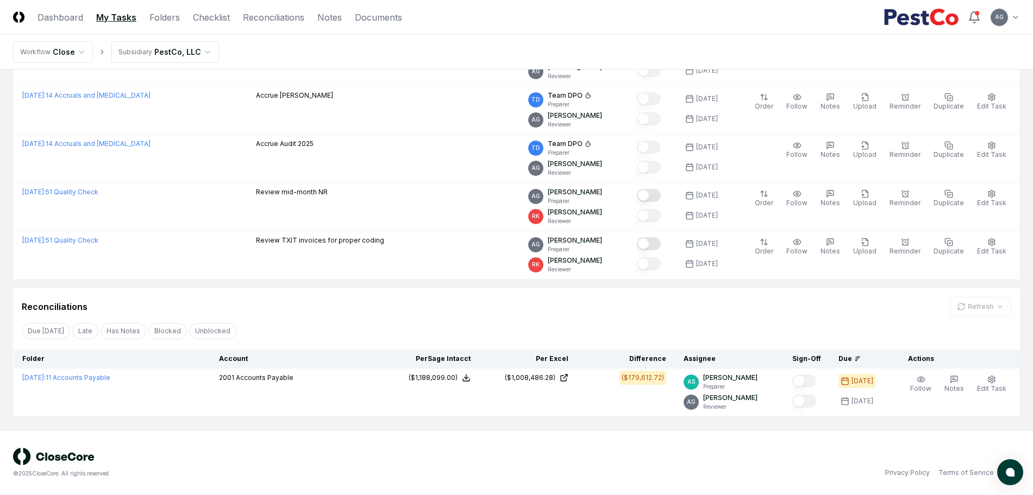
click at [354, 429] on main "My Open Tasks Cancel Reassign Checklist Due Today Late Has Notes Has Reminders …" at bounding box center [516, 82] width 1033 height 696
click at [654, 306] on div "Reconciliations Refresh" at bounding box center [516, 307] width 989 height 20
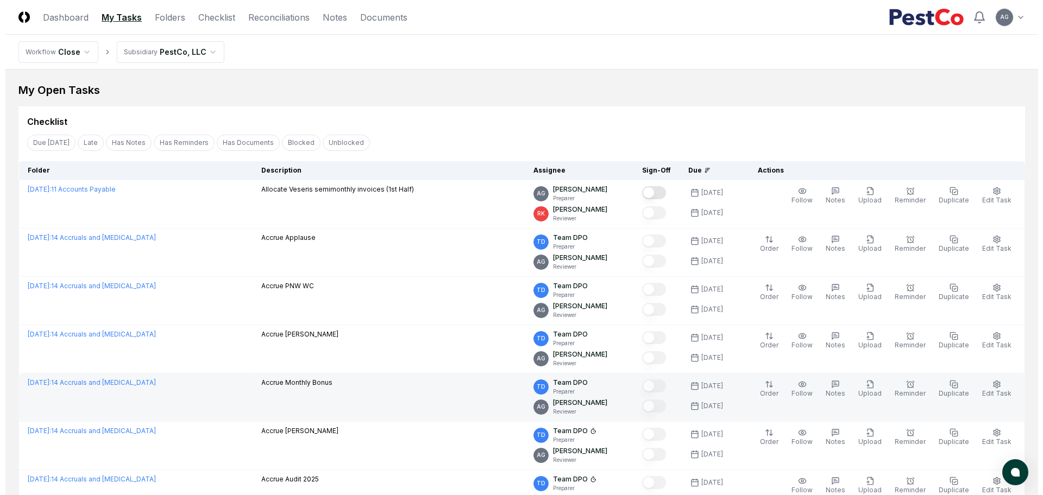
scroll to position [336, 0]
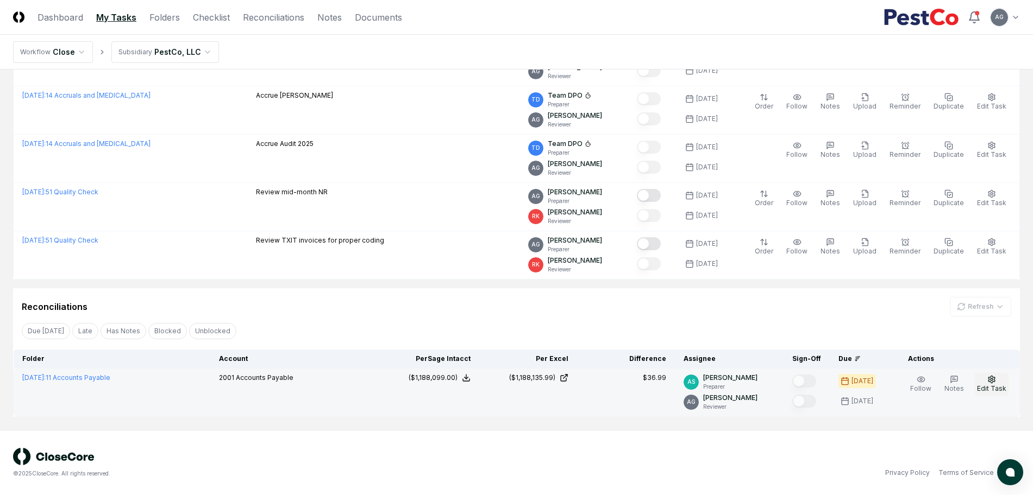
click at [997, 387] on span "Edit Task" at bounding box center [991, 389] width 29 height 8
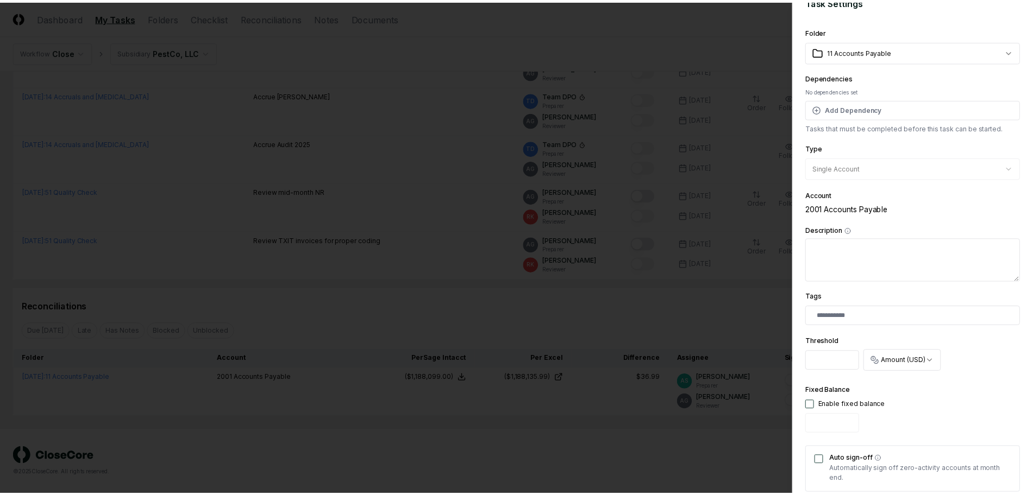
scroll to position [0, 0]
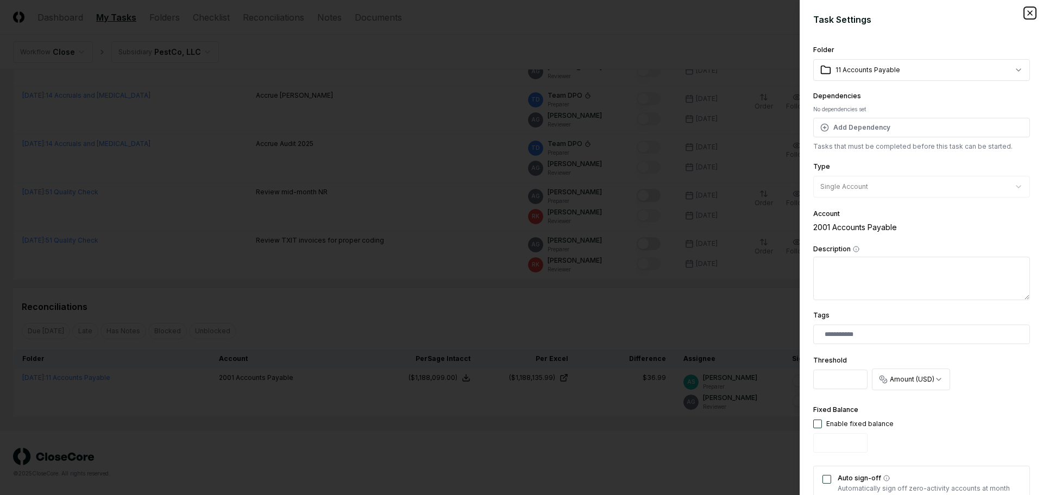
click at [1026, 14] on icon "button" at bounding box center [1030, 13] width 9 height 9
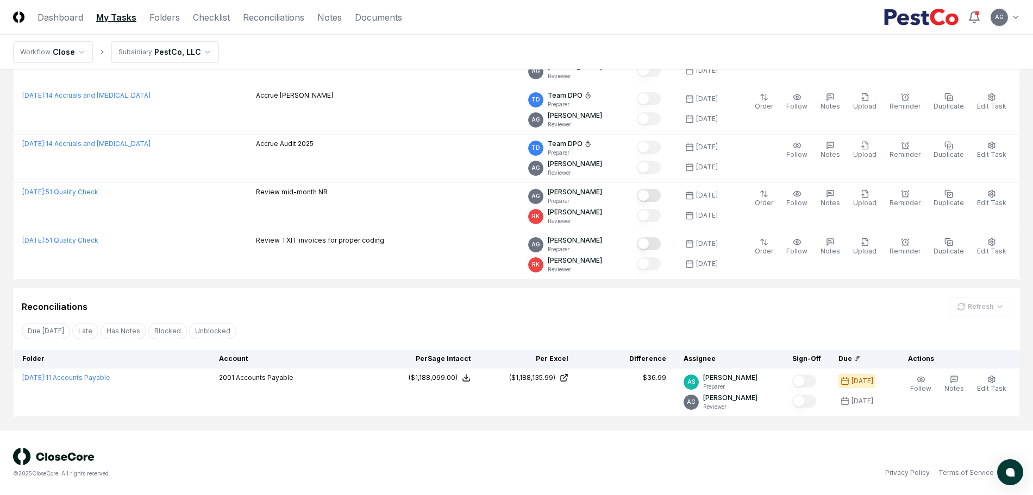
click at [689, 455] on div "© 2025 CloseCore. All rights reserved. Privacy Policy Terms of Service" at bounding box center [516, 463] width 1007 height 30
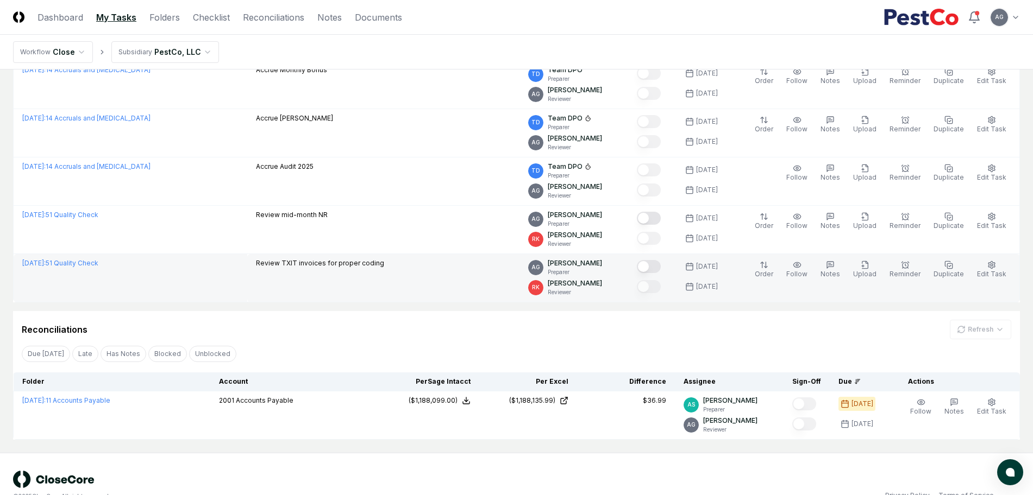
scroll to position [336, 0]
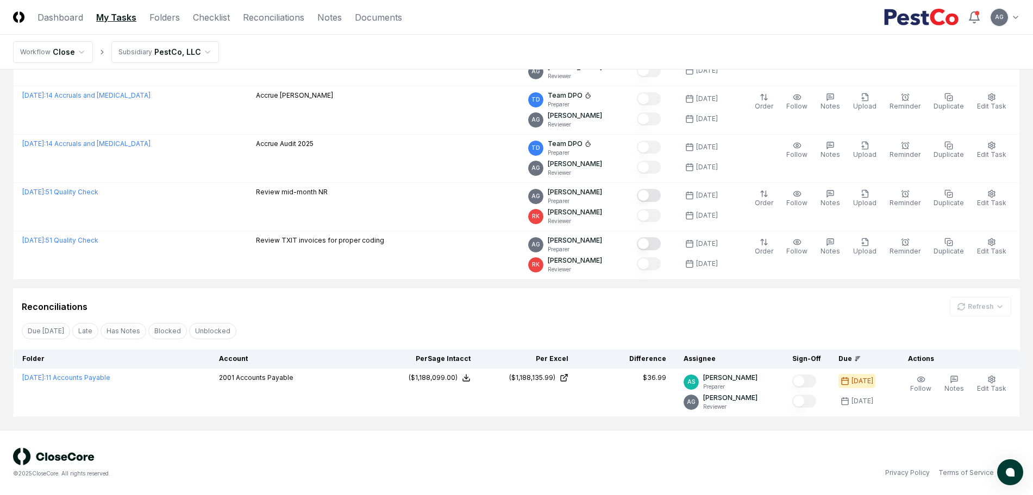
click at [455, 303] on div "Reconciliations Refresh" at bounding box center [516, 307] width 989 height 20
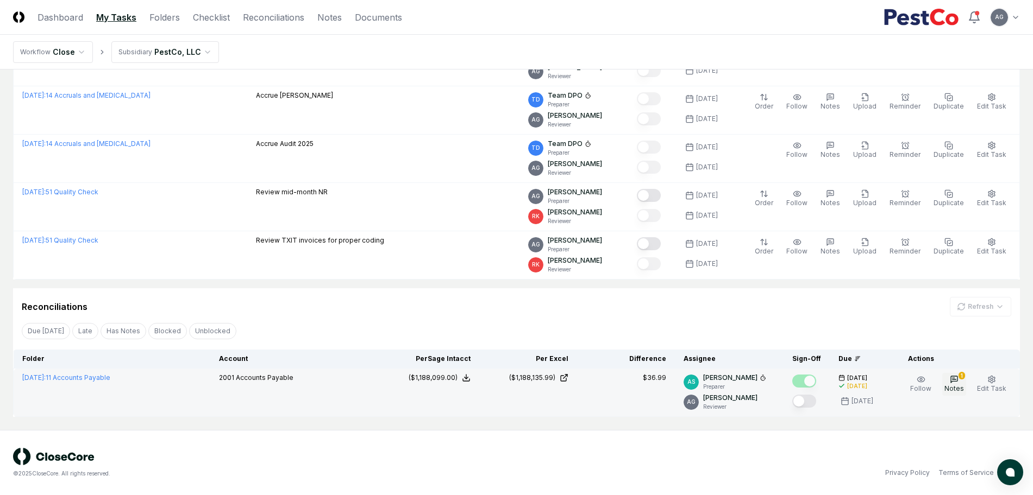
click at [956, 382] on icon "button" at bounding box center [954, 379] width 9 height 9
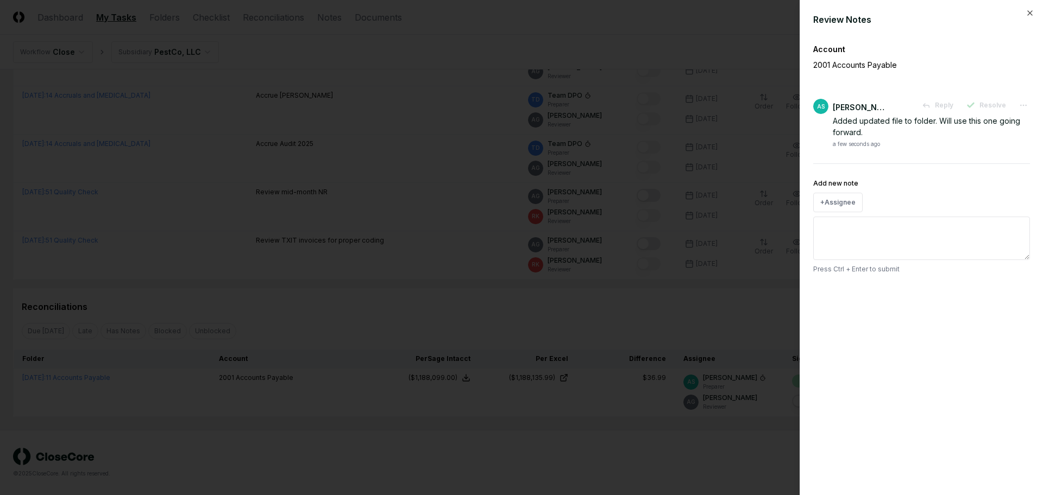
click at [568, 310] on div at bounding box center [521, 247] width 1043 height 495
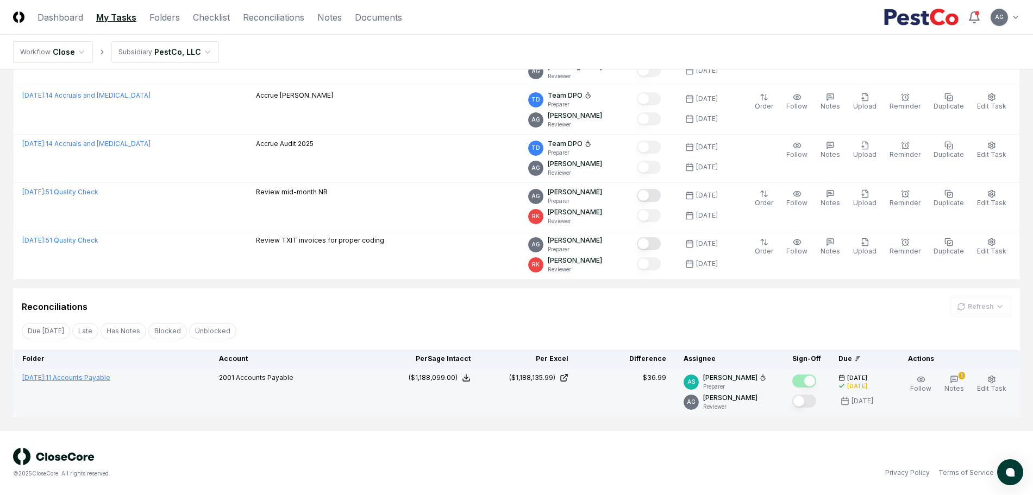
click at [94, 380] on link "[DATE] : 11 Accounts Payable" at bounding box center [66, 378] width 88 height 8
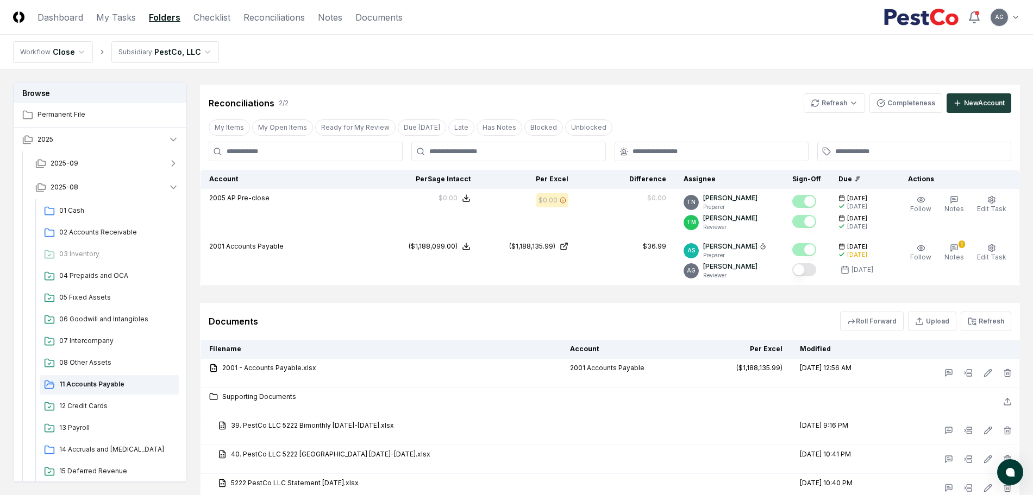
scroll to position [619, 0]
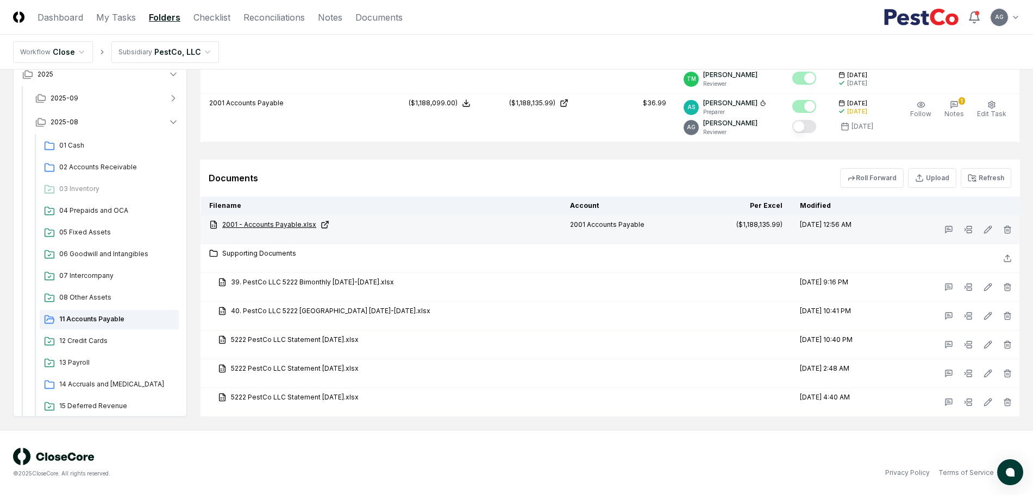
click at [298, 223] on link "2001 - Accounts Payable.xlsx" at bounding box center [380, 225] width 343 height 10
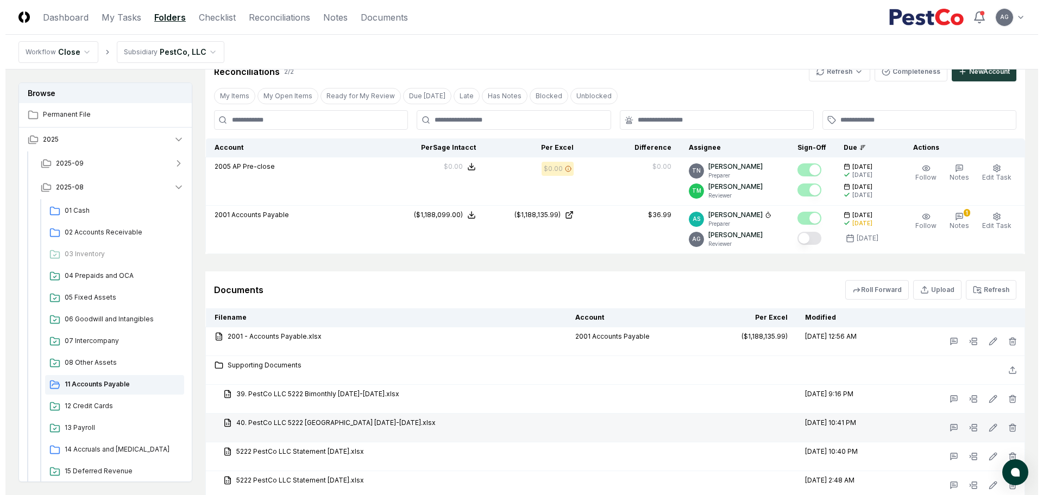
scroll to position [483, 0]
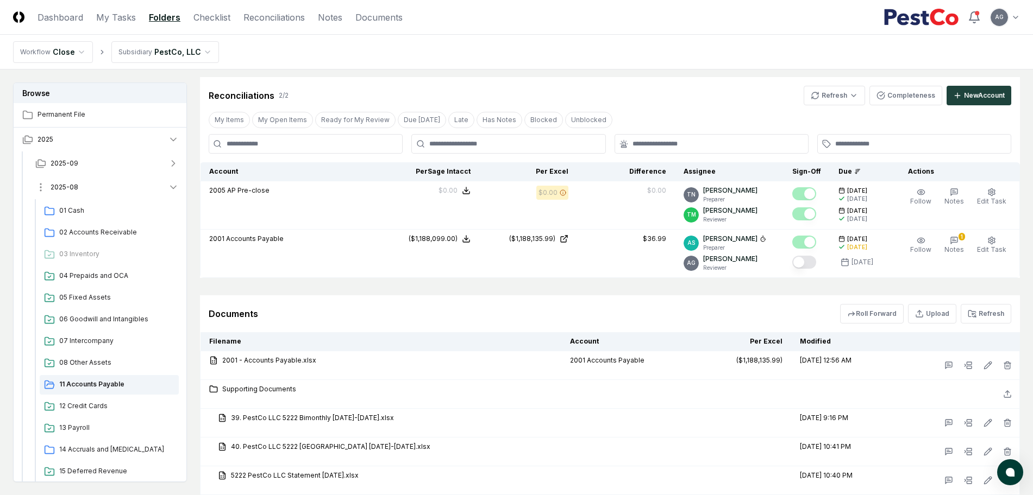
click at [100, 192] on button "2025-08" at bounding box center [107, 187] width 161 height 24
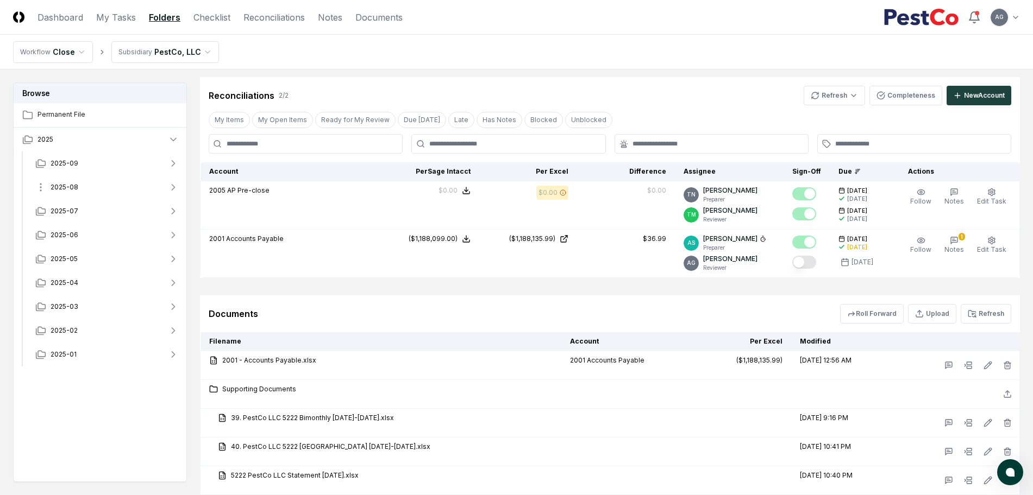
click at [100, 192] on button "2025-08" at bounding box center [107, 187] width 161 height 24
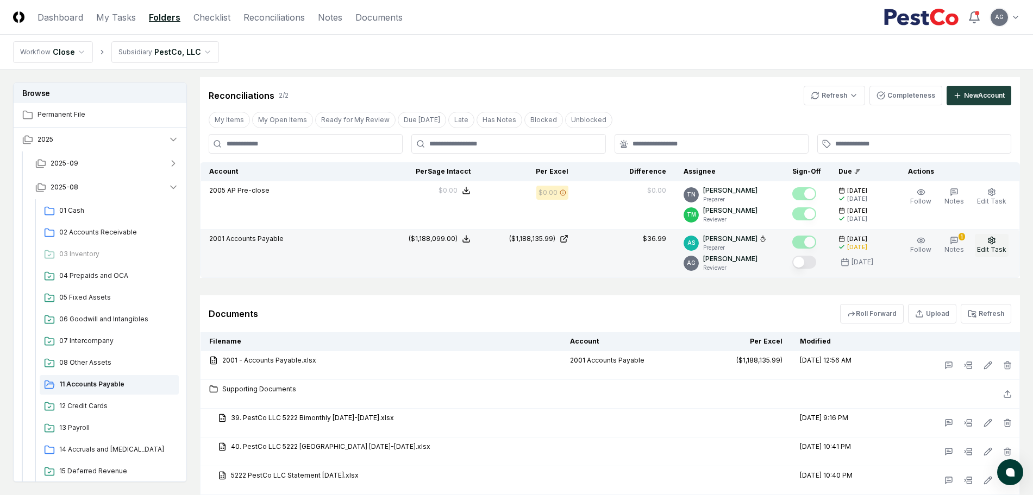
click at [1000, 246] on span "Edit Task" at bounding box center [991, 250] width 29 height 8
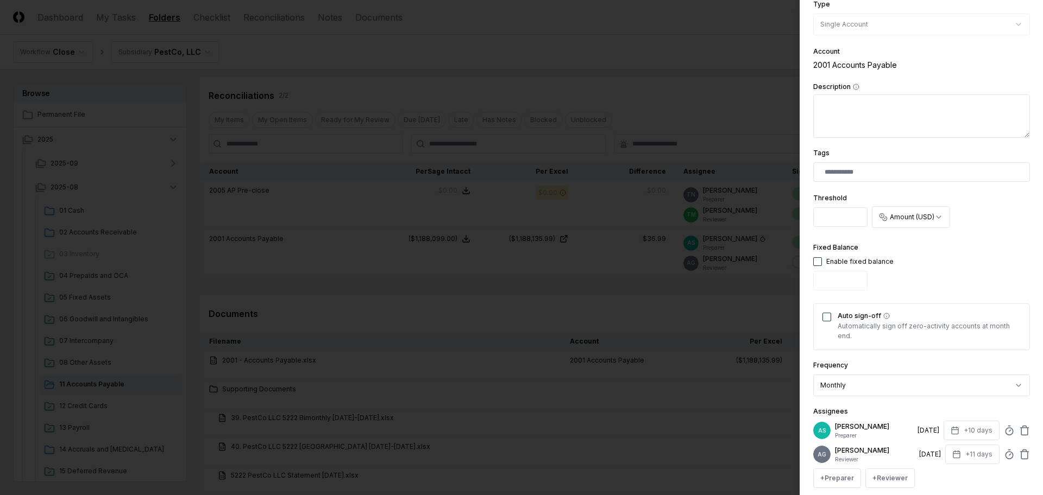
scroll to position [272, 0]
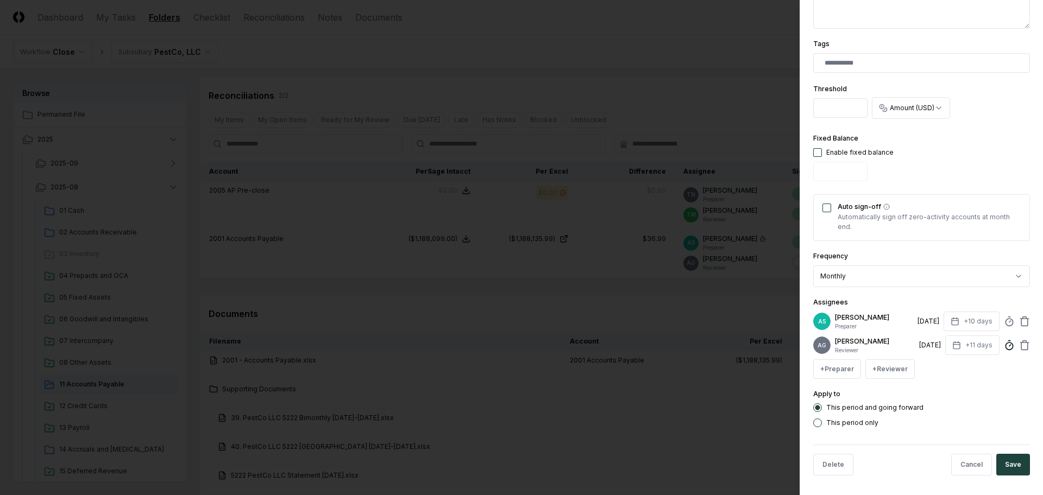
click at [1004, 346] on icon at bounding box center [1009, 345] width 11 height 11
type input "*****"
click at [1008, 469] on button "Save" at bounding box center [1013, 465] width 34 height 22
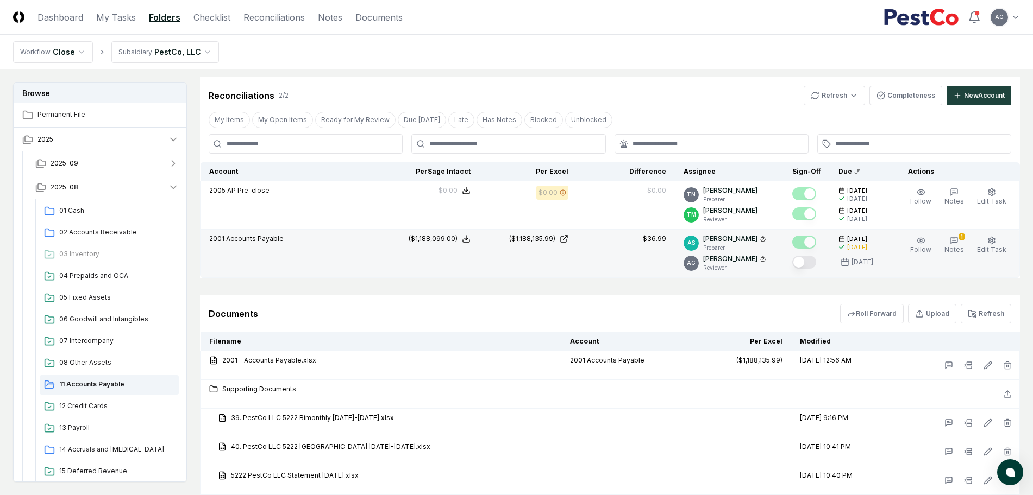
click at [813, 267] on button "Mark complete" at bounding box center [804, 262] width 24 height 13
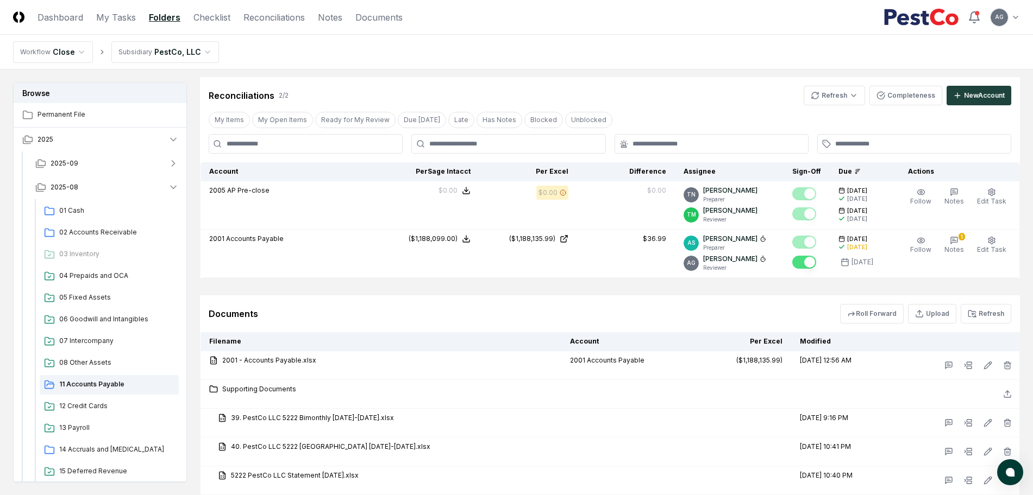
click at [538, 326] on div "Documents Roll Forward Upload Refresh" at bounding box center [610, 314] width 820 height 37
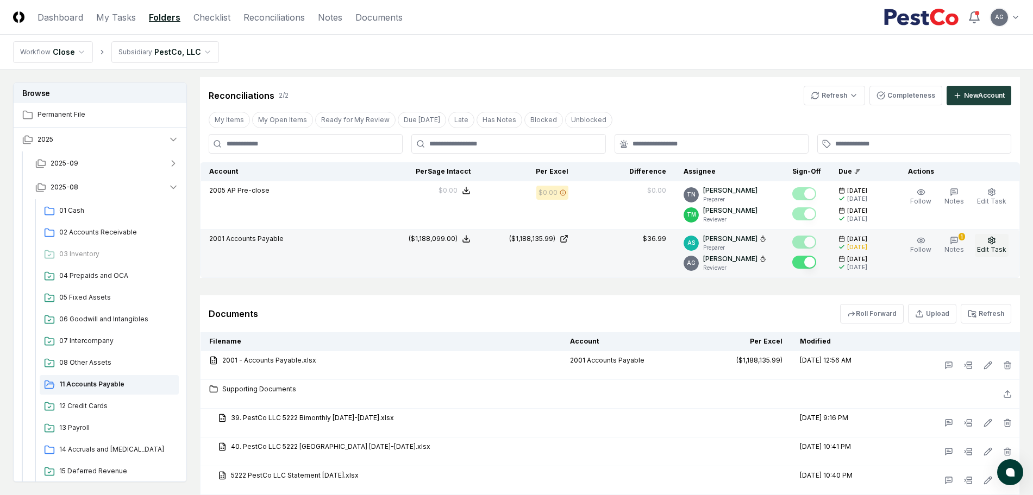
click at [999, 242] on button "Edit Task" at bounding box center [992, 245] width 34 height 23
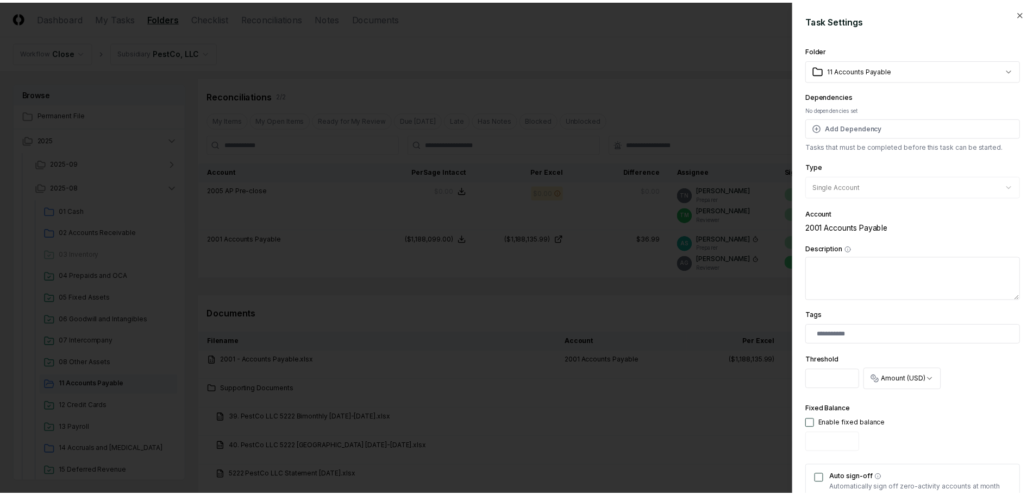
scroll to position [68, 0]
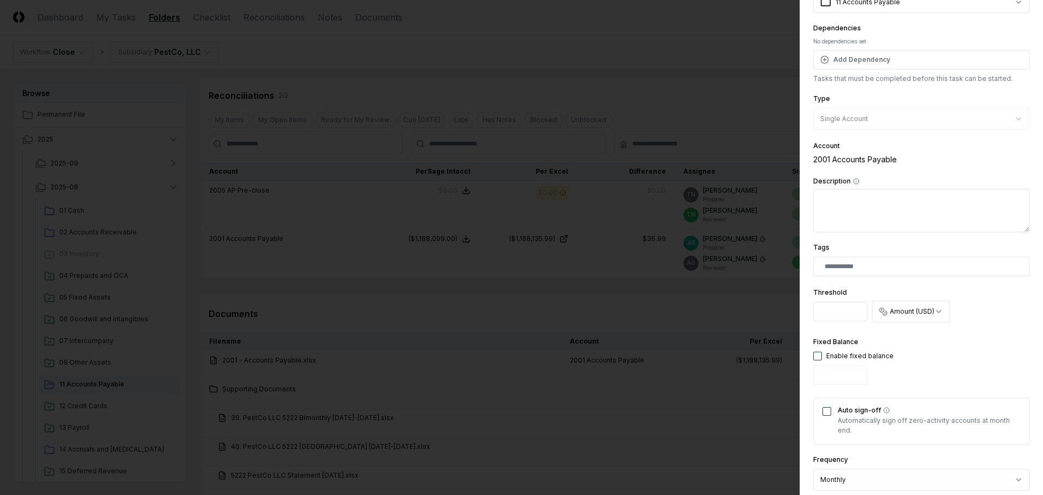
click at [619, 309] on div at bounding box center [521, 247] width 1043 height 495
